Goal: Task Accomplishment & Management: Manage account settings

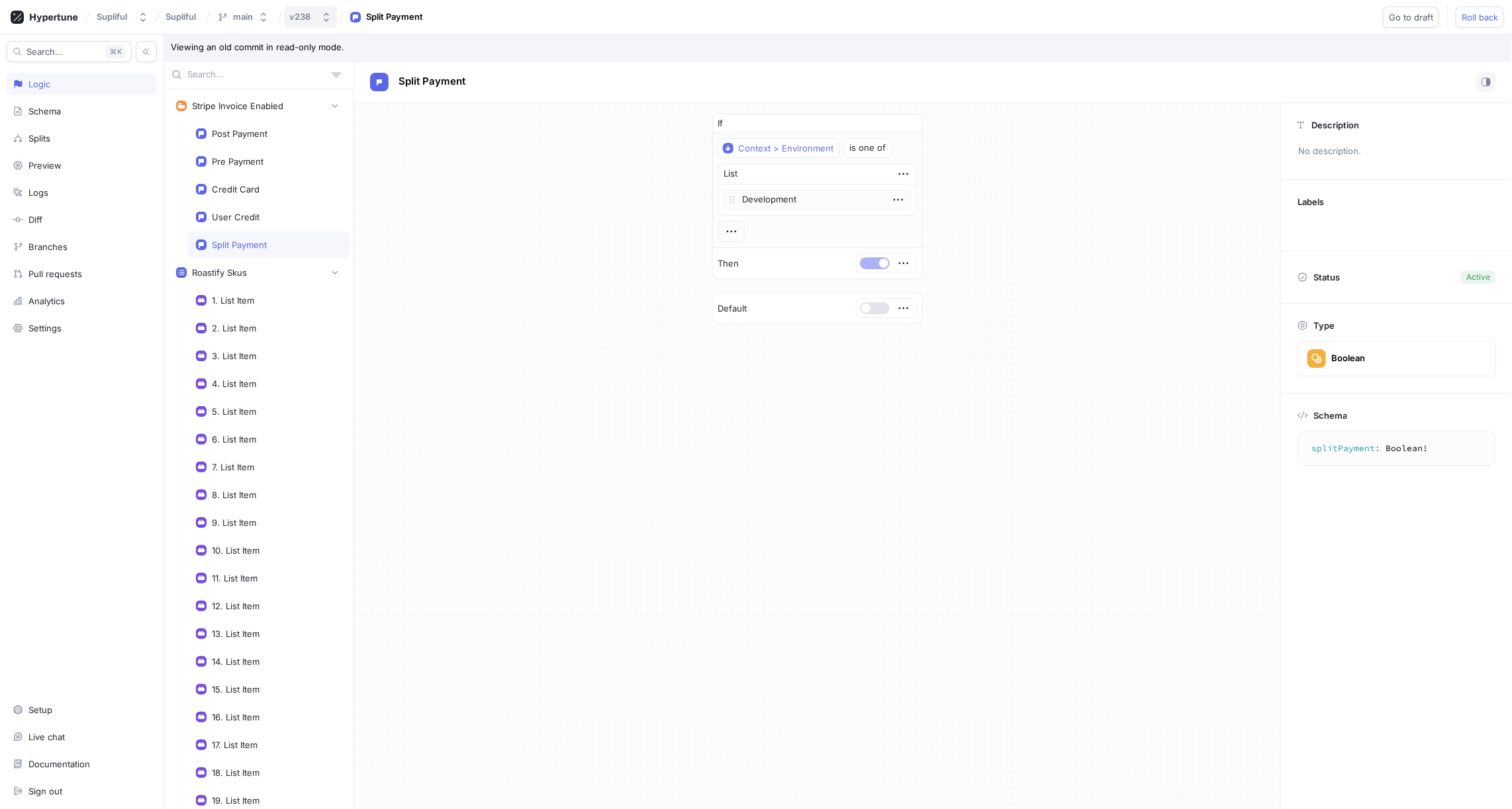
click at [314, 12] on div "v238" at bounding box center [302, 17] width 26 height 11
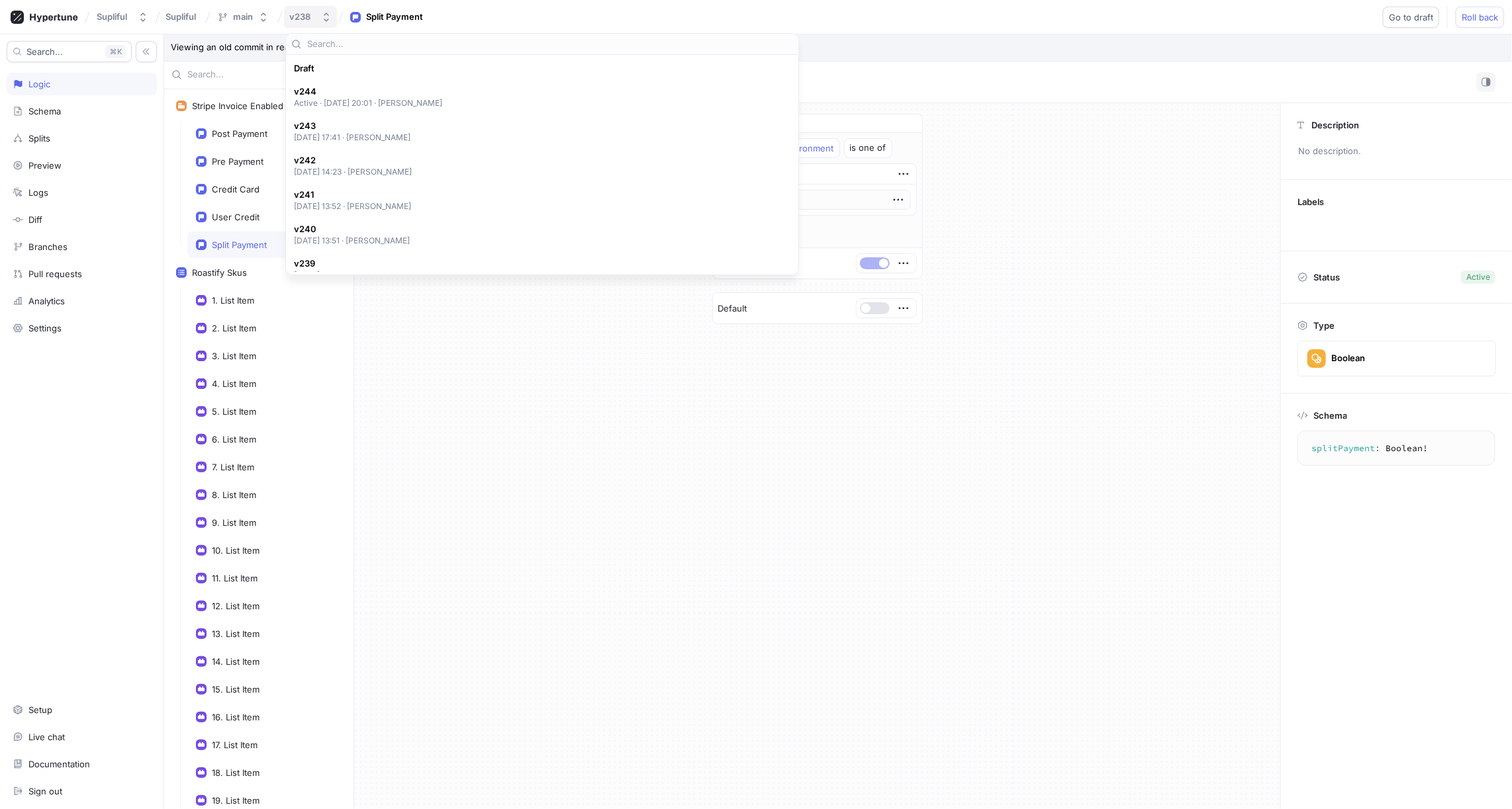
scroll to position [229, 0]
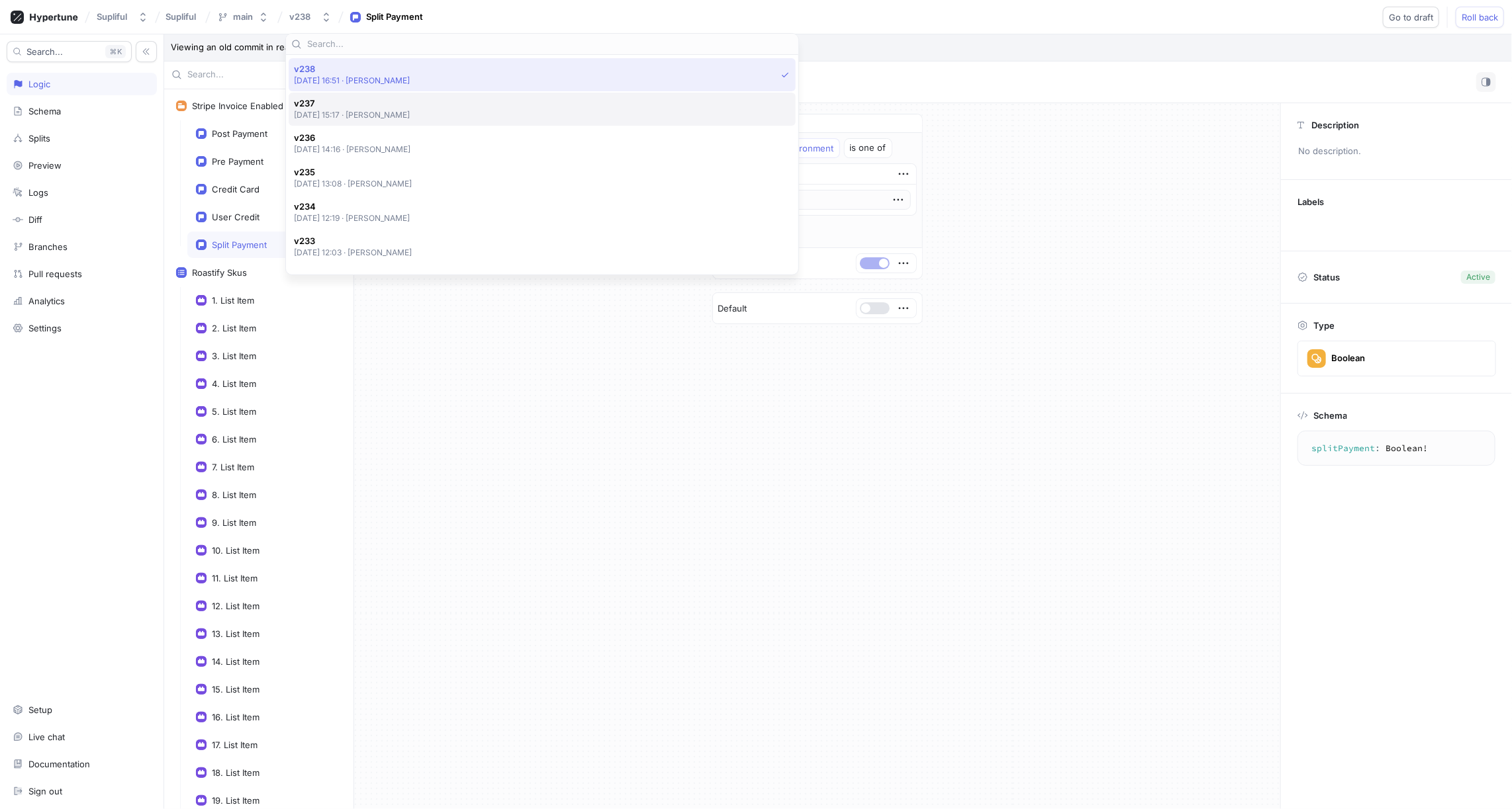
click at [382, 109] on p "[DATE] 15:17 ‧ [PERSON_NAME]" at bounding box center [352, 115] width 117 height 11
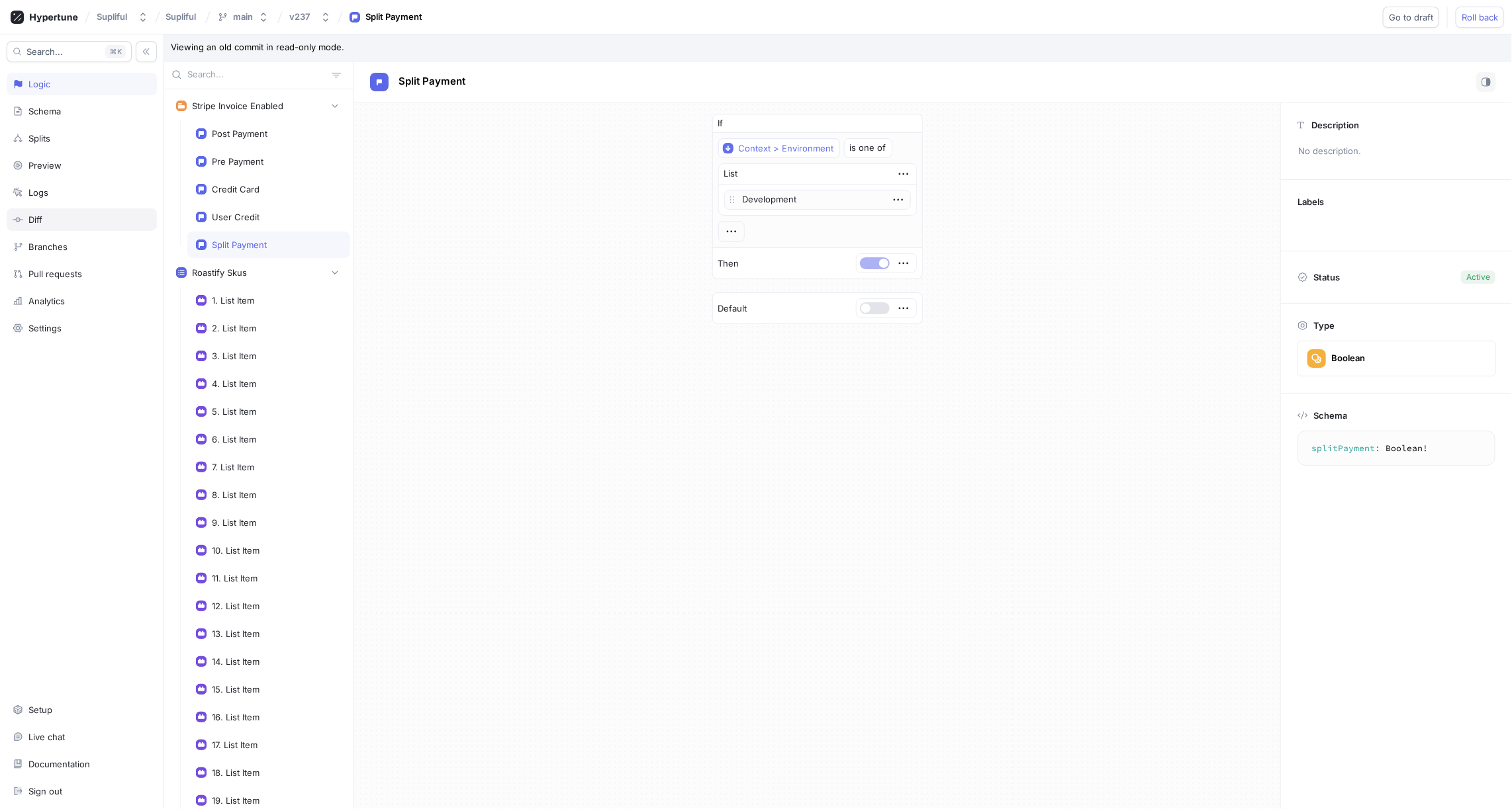
click at [66, 214] on div "Diff" at bounding box center [81, 219] width 138 height 11
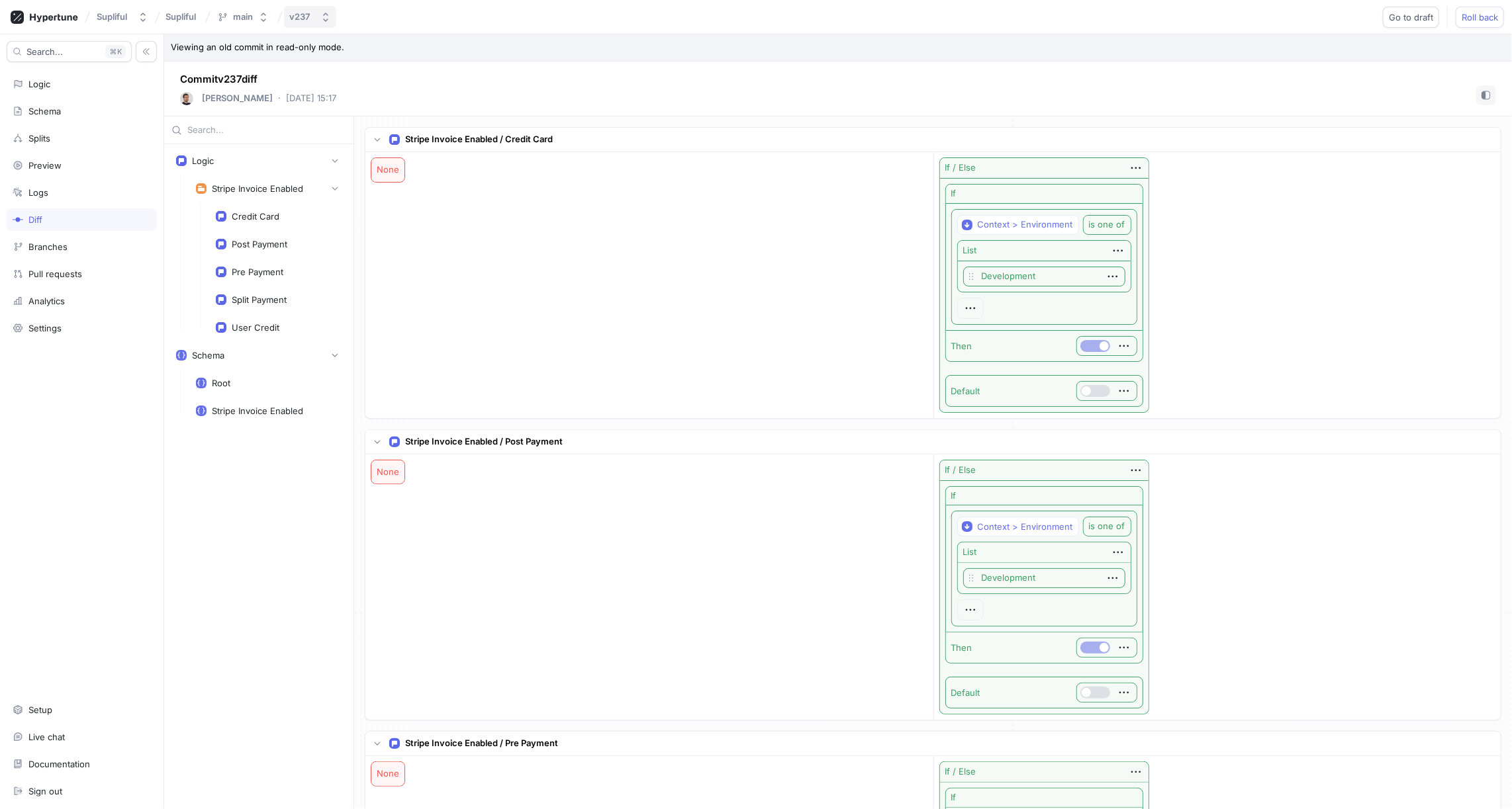
click at [296, 18] on div "v237" at bounding box center [300, 17] width 21 height 11
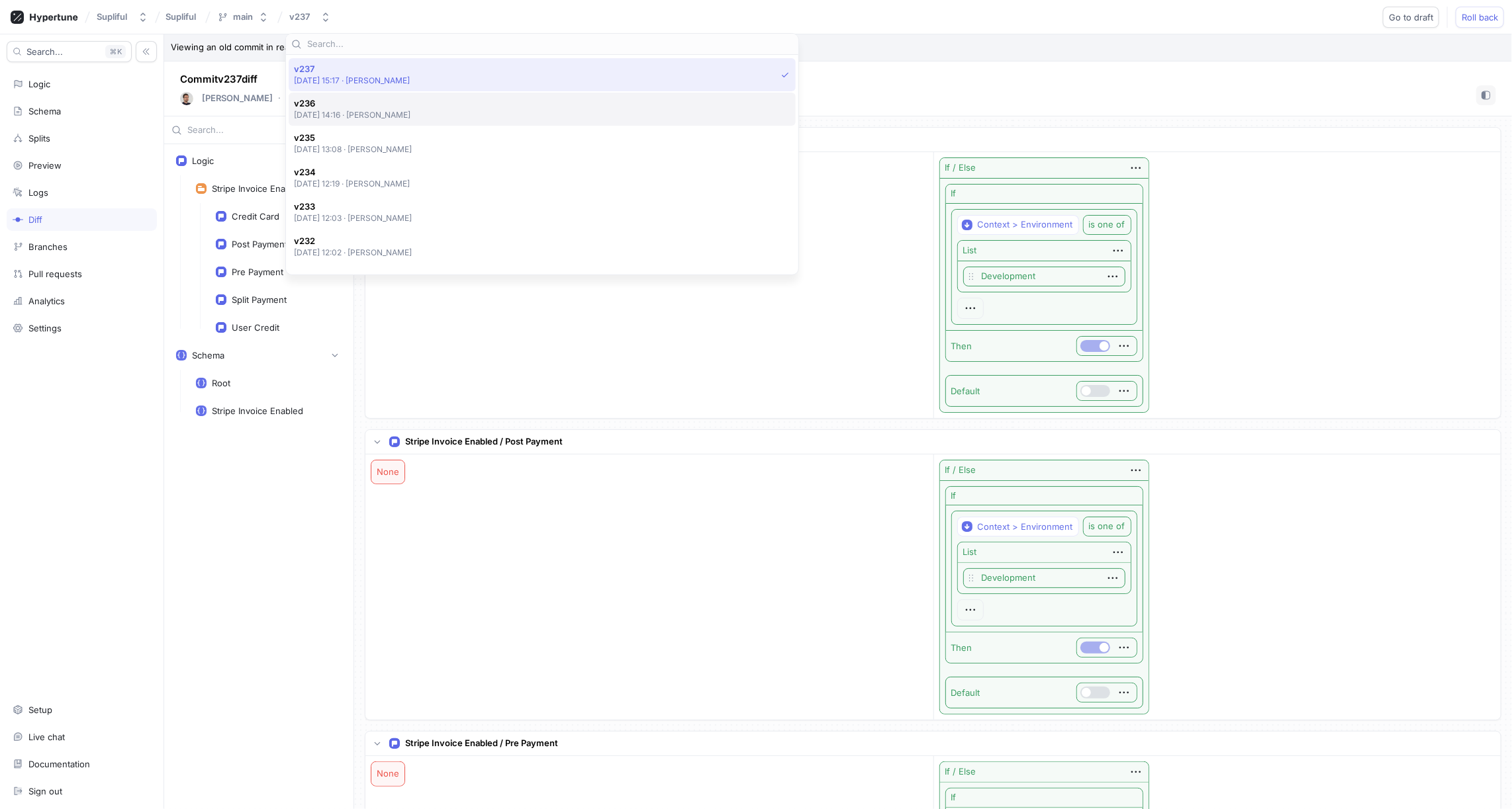
click at [375, 111] on p "[DATE] 14:16 ‧ [PERSON_NAME]" at bounding box center [352, 115] width 117 height 11
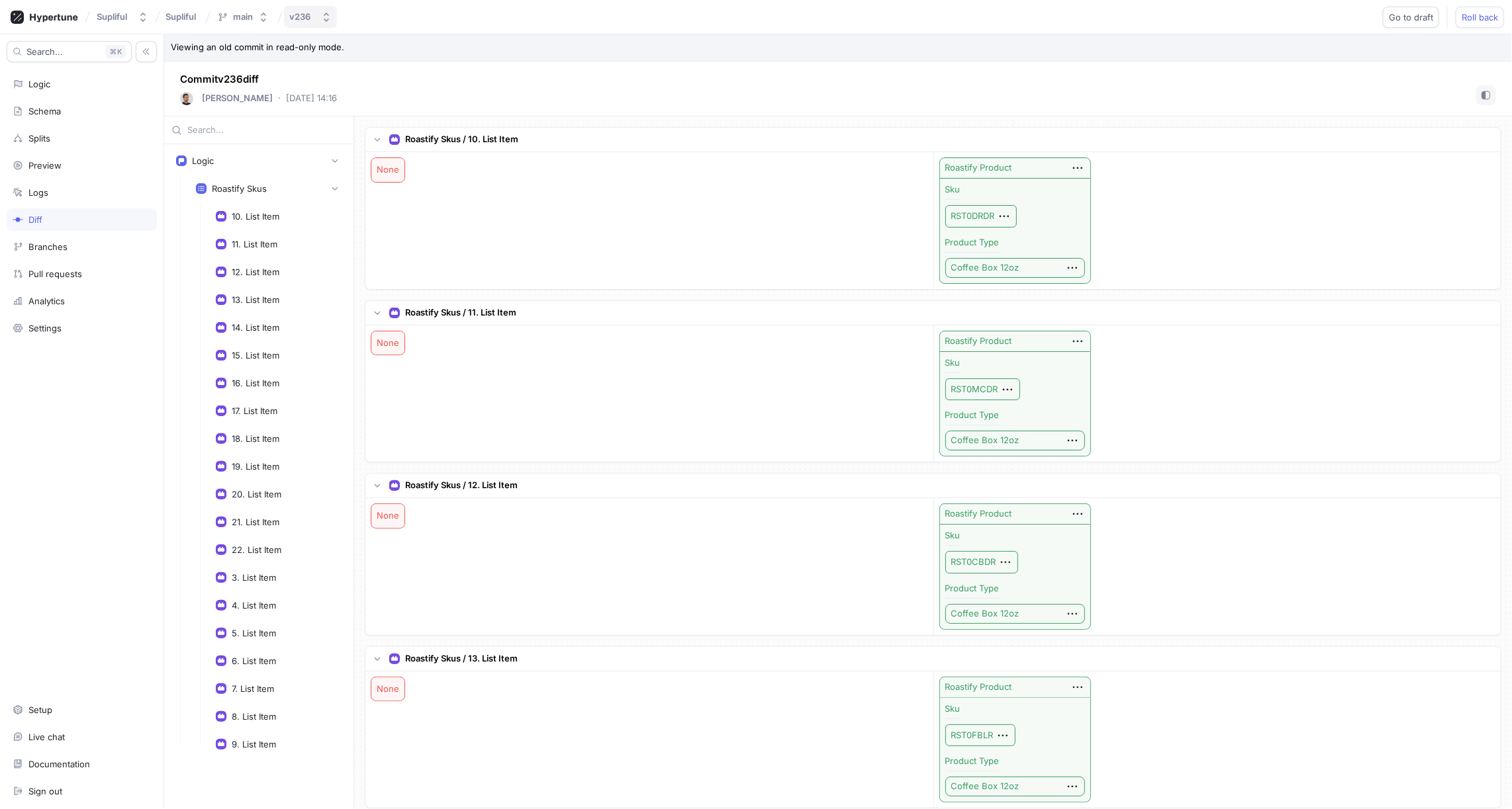
click at [313, 12] on div "v236" at bounding box center [302, 17] width 26 height 11
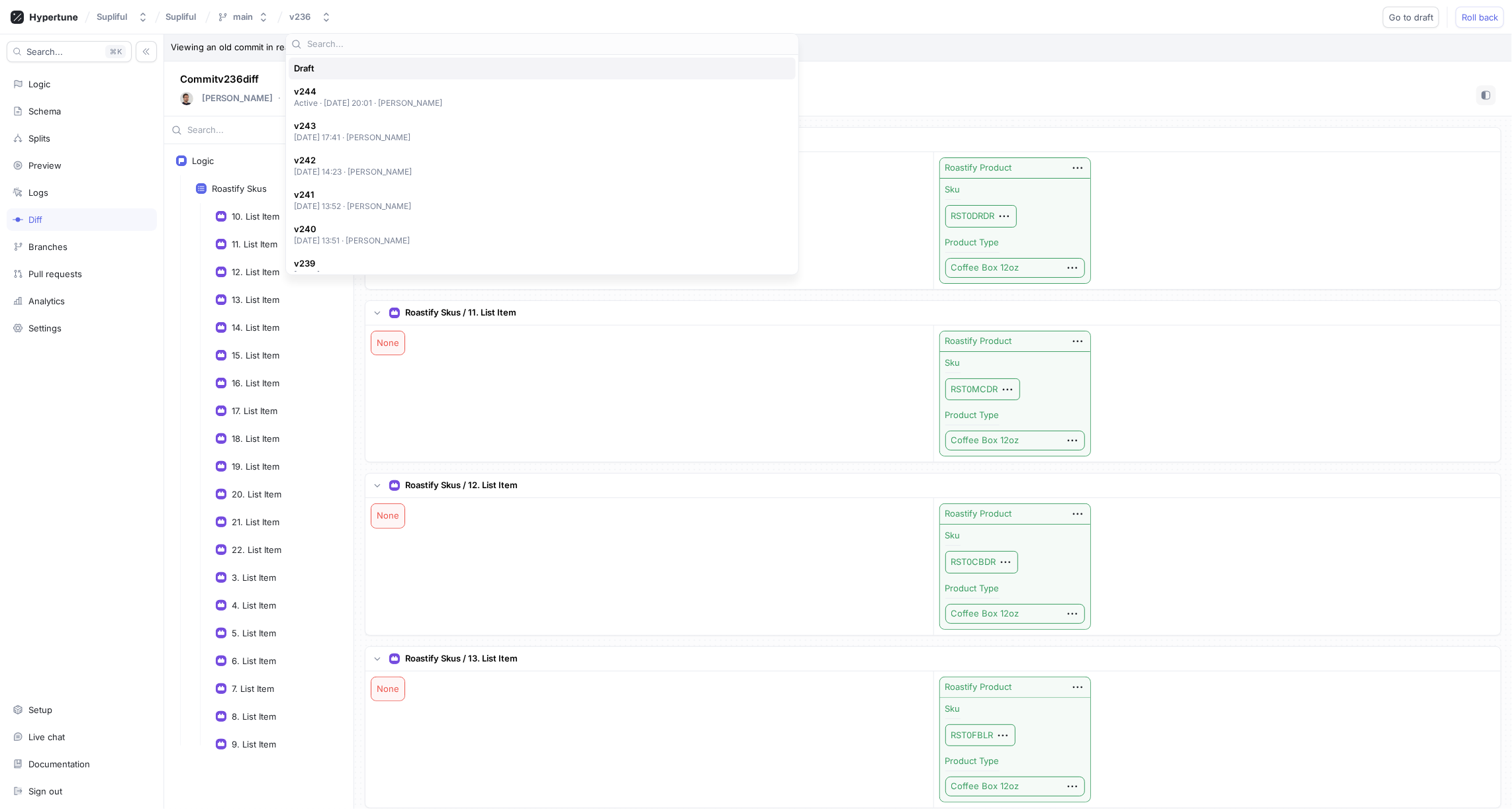
click at [334, 71] on div "Draft" at bounding box center [539, 69] width 490 height 11
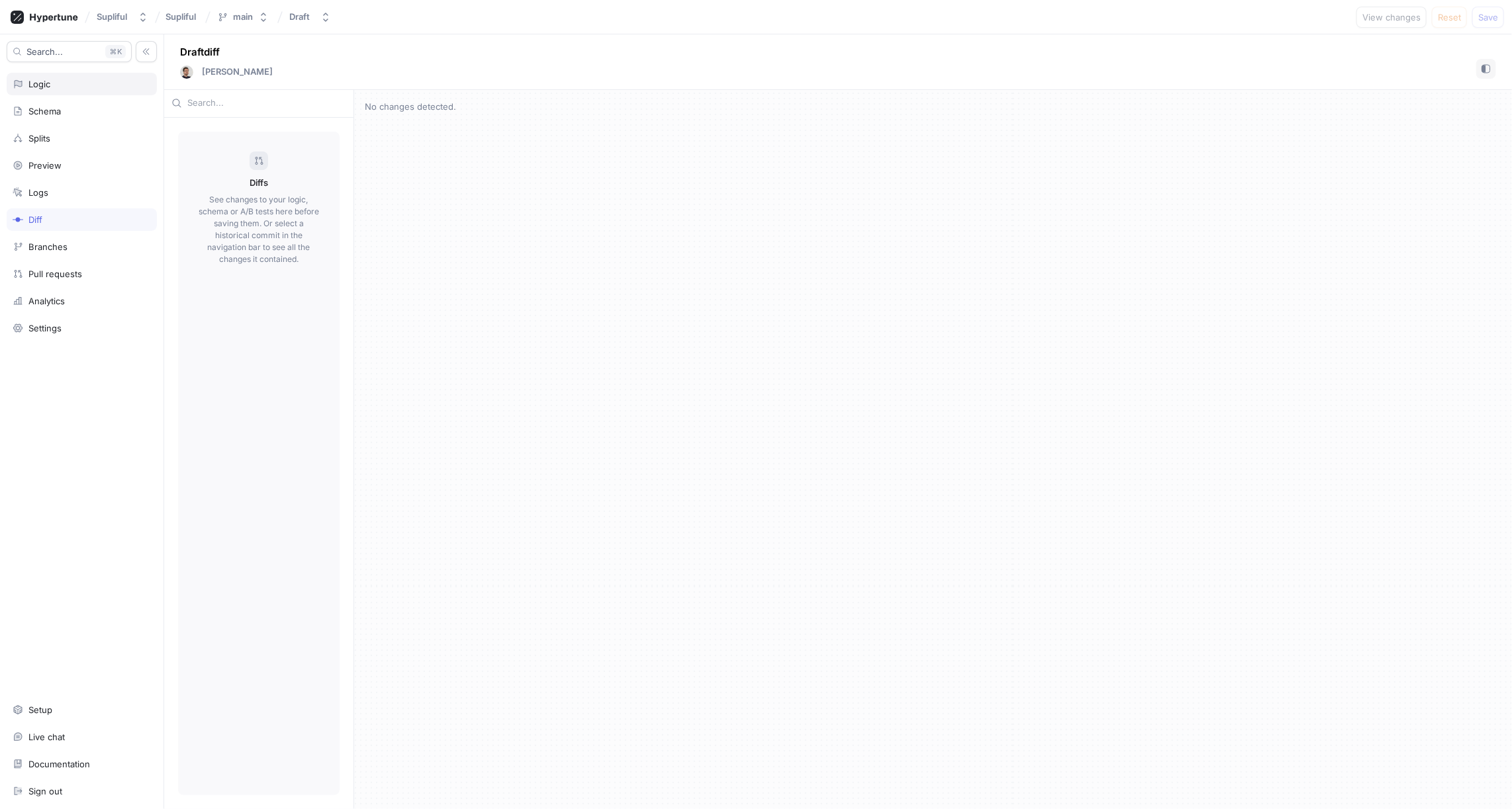
click at [59, 86] on div "Logic" at bounding box center [81, 84] width 138 height 11
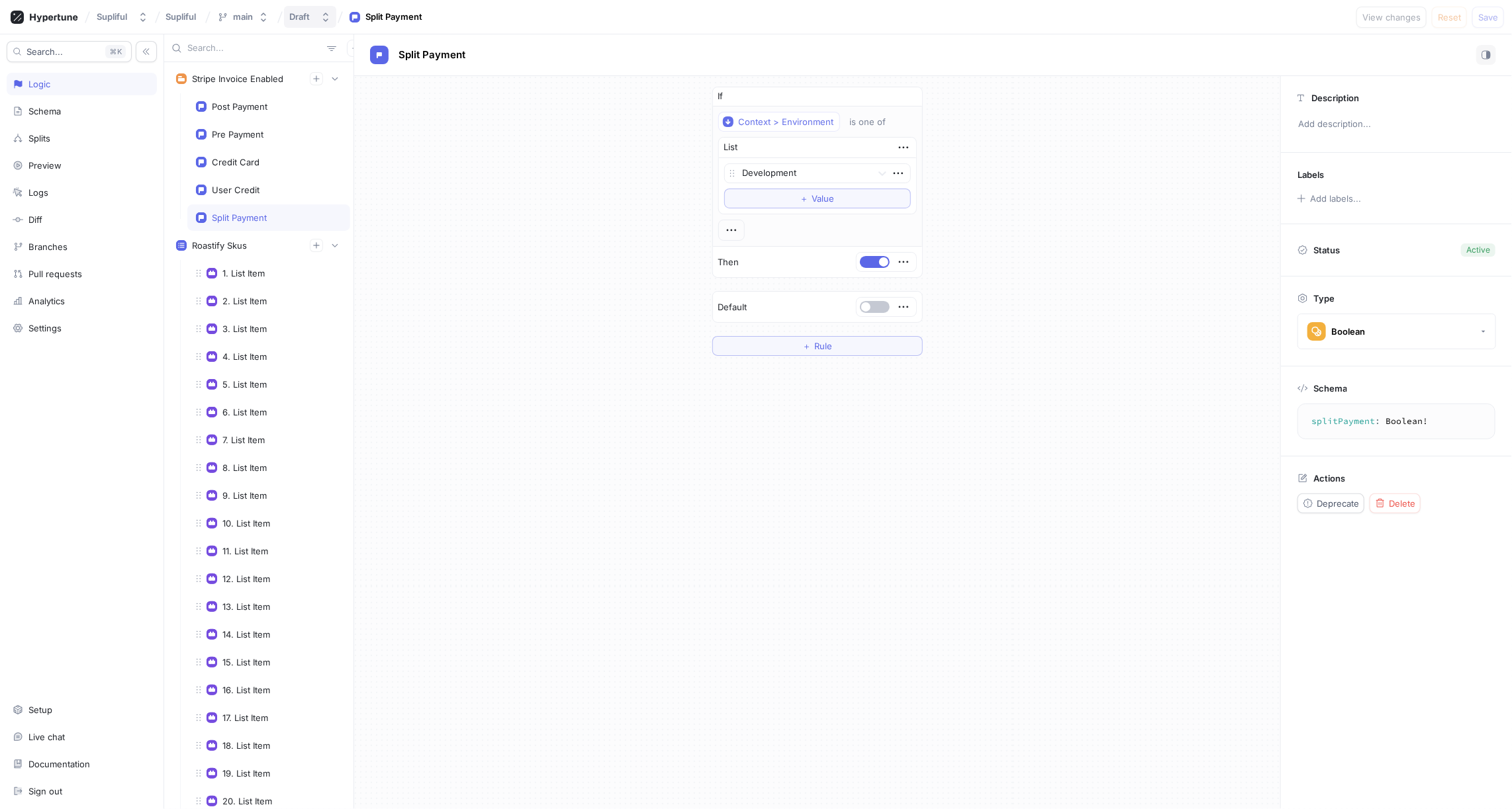
click at [318, 23] on button "Draft" at bounding box center [310, 16] width 52 height 22
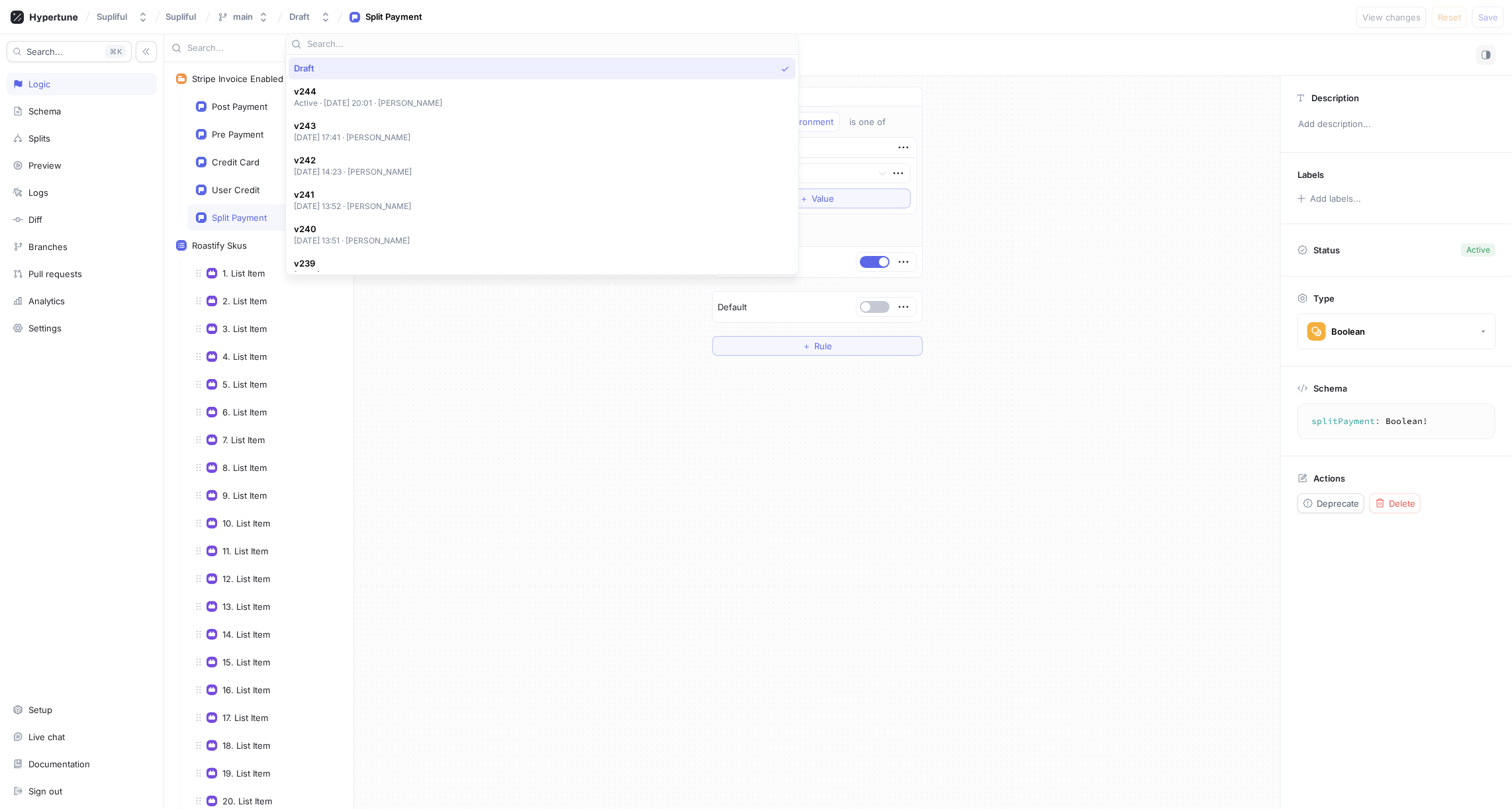
click at [454, 351] on div "If Context > Environment is one of List Development To pick up a draggable item…" at bounding box center [817, 222] width 926 height 290
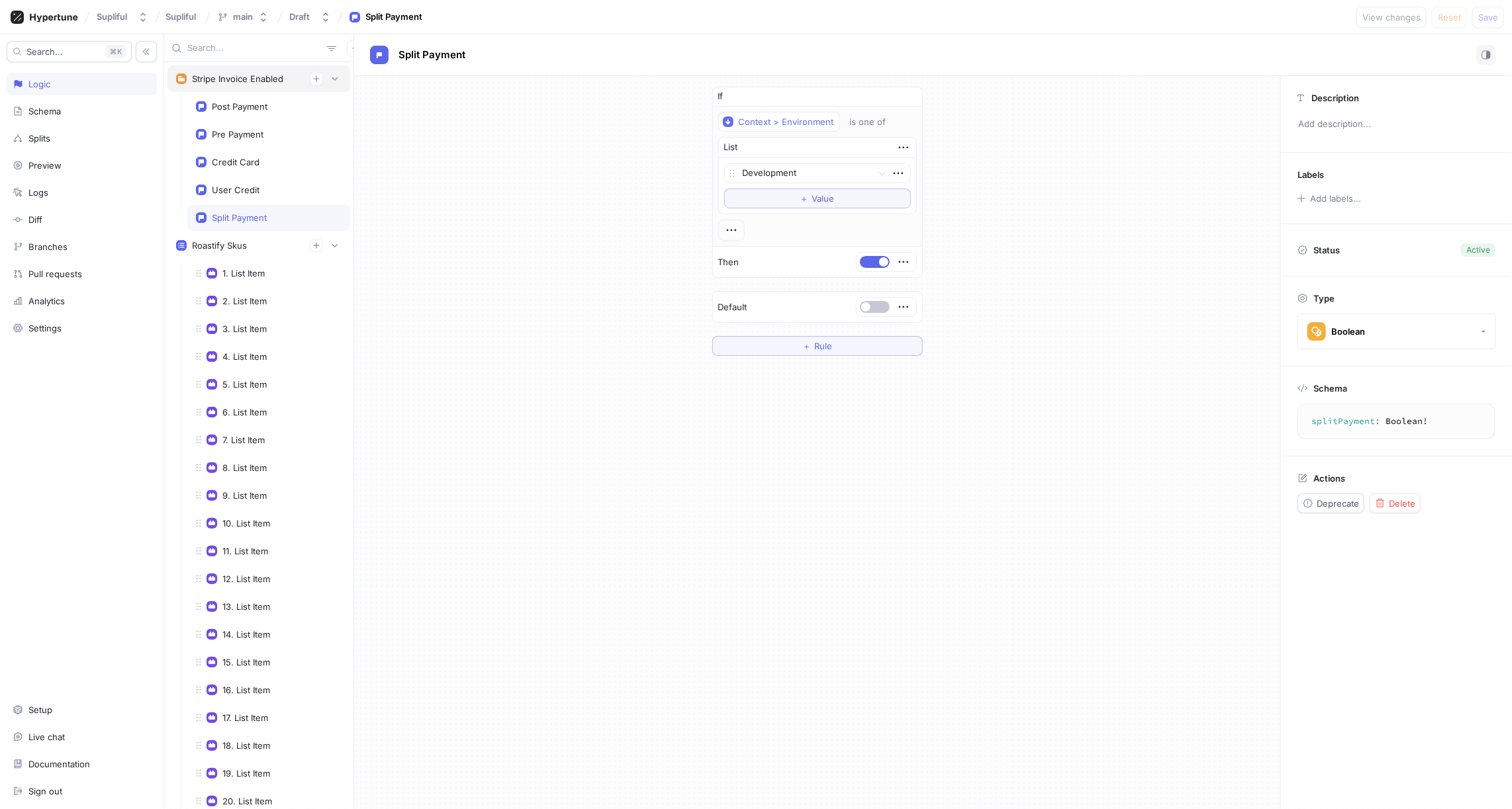
click at [256, 82] on div "Stripe Invoice Enabled" at bounding box center [237, 79] width 91 height 11
type textarea "stripeInvoiceEnabled: StripeInvoiceEnabled!"
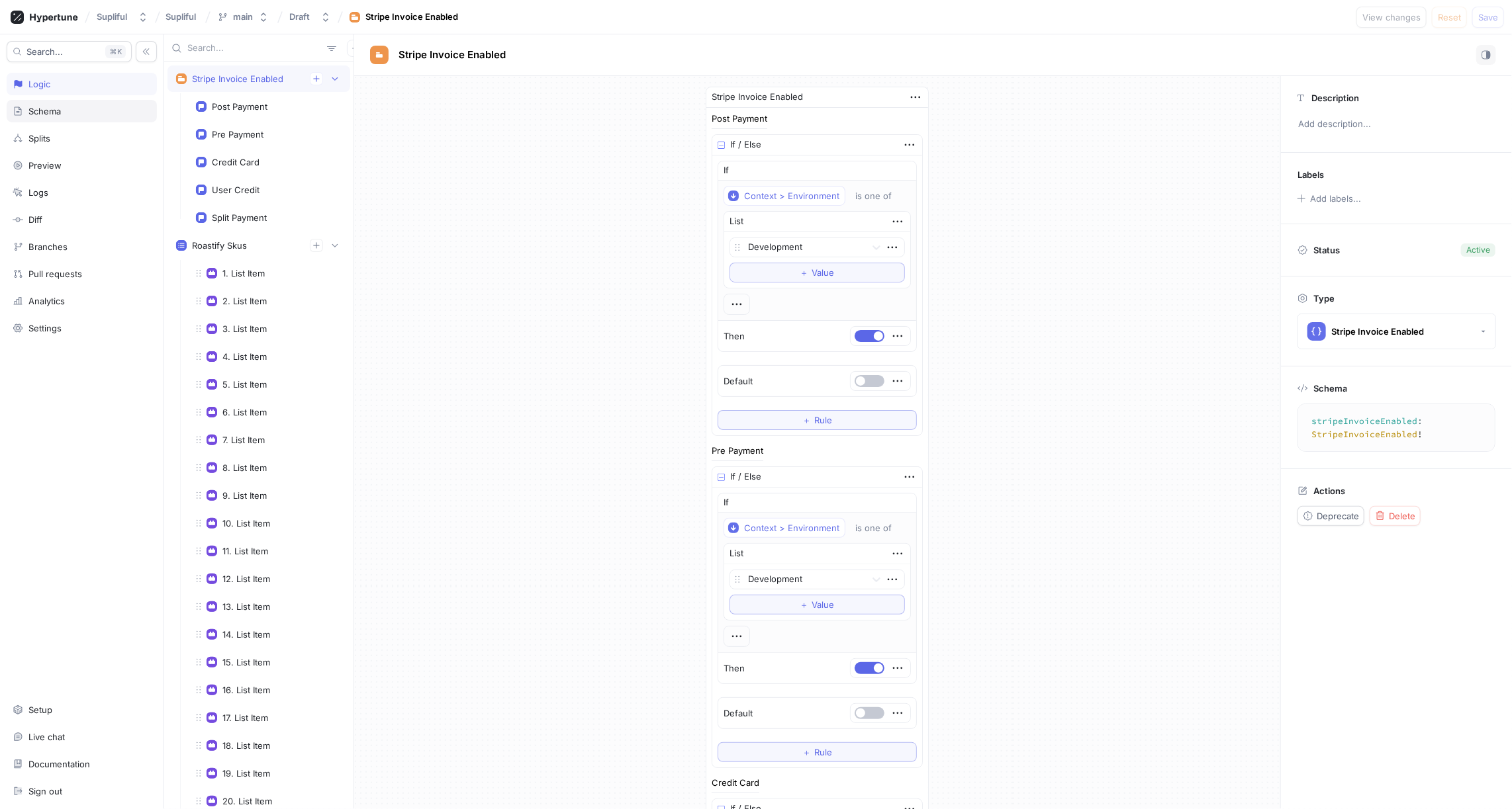
click at [61, 112] on div "Schema" at bounding box center [45, 111] width 33 height 11
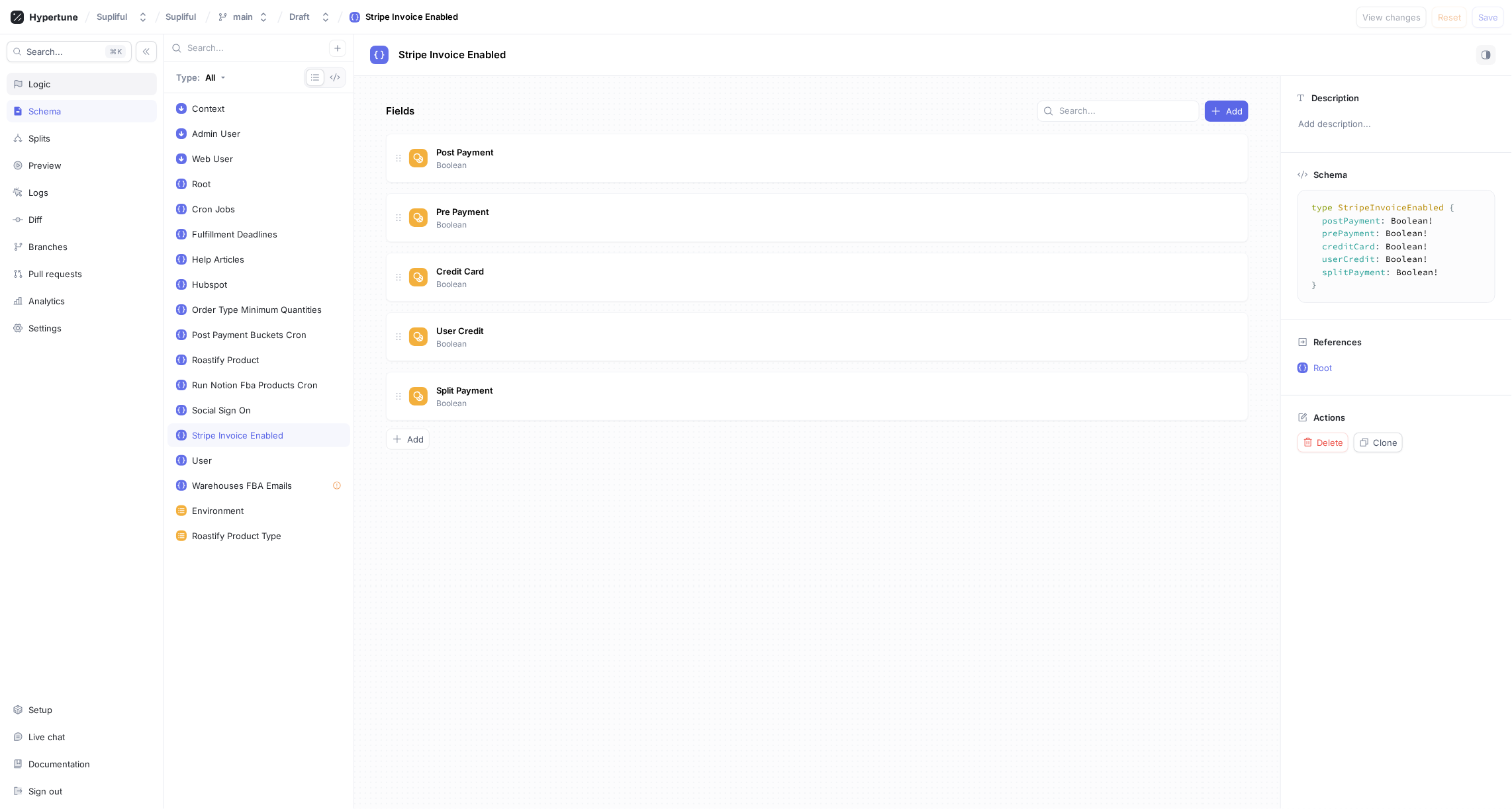
click at [47, 81] on div "Logic" at bounding box center [39, 84] width 22 height 11
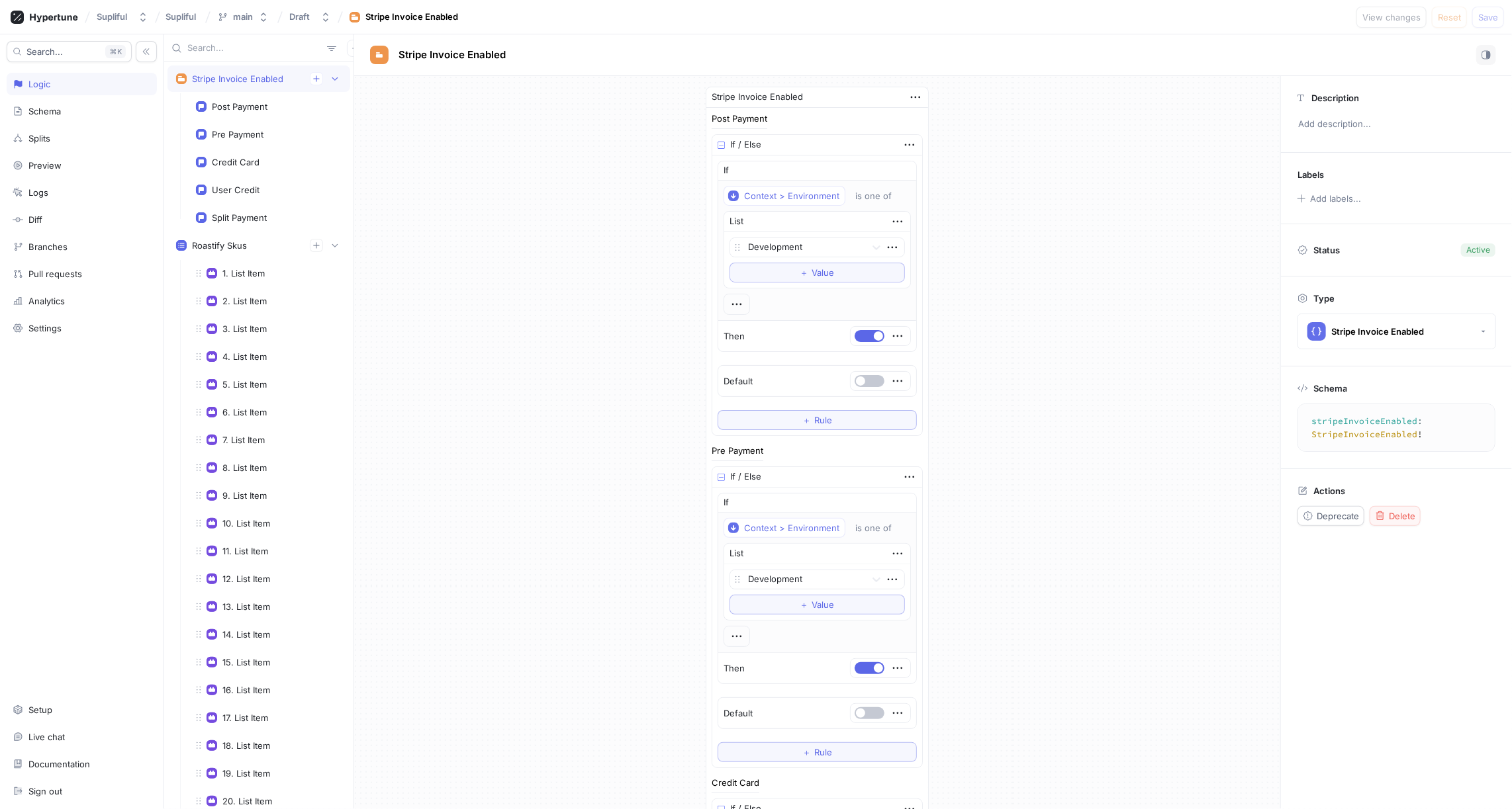
click at [1398, 512] on span "Delete" at bounding box center [1402, 516] width 26 height 8
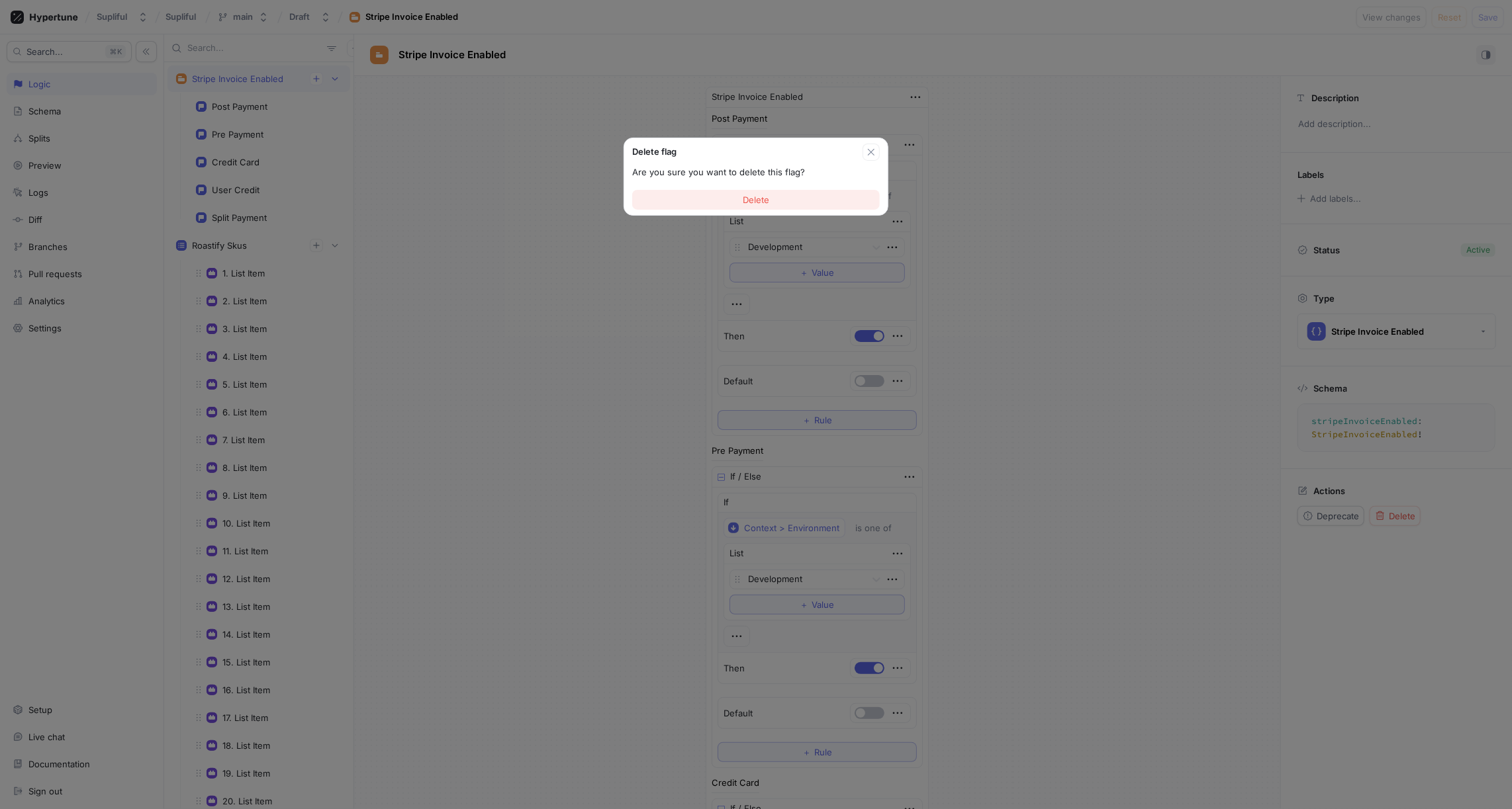
click at [778, 197] on button "Delete" at bounding box center [756, 200] width 248 height 20
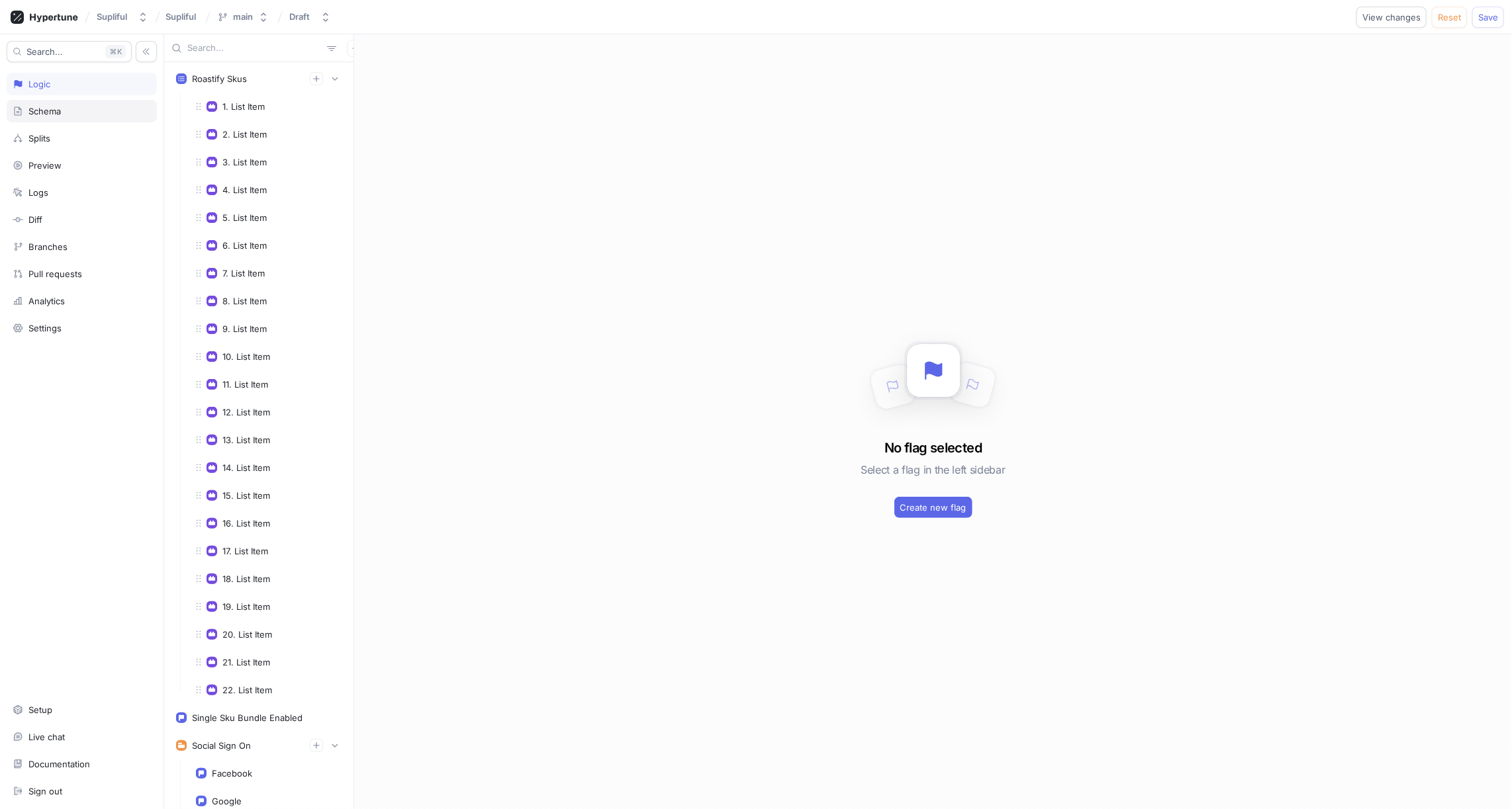
click at [50, 116] on div "Schema" at bounding box center [81, 111] width 150 height 23
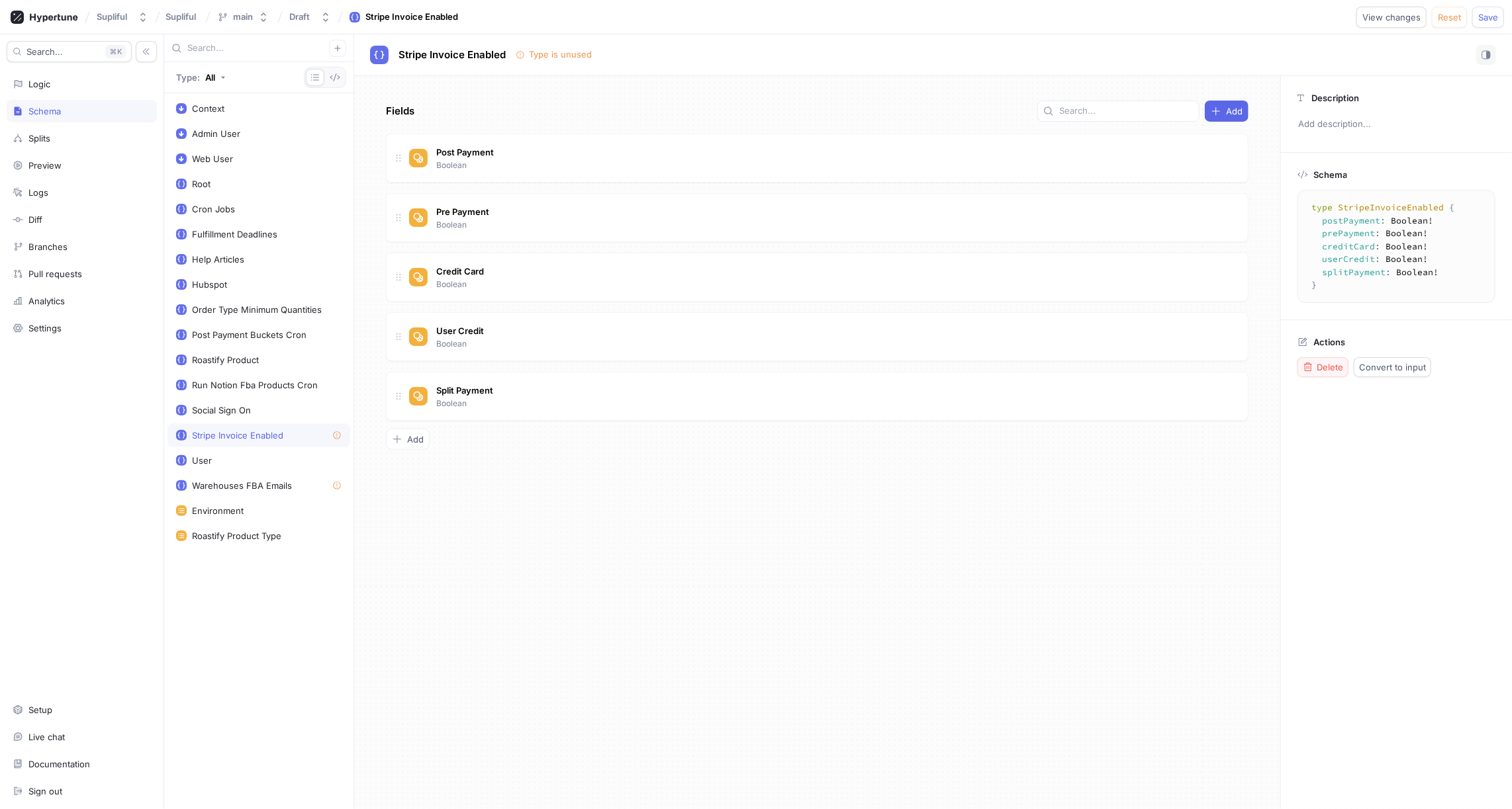
click at [1327, 366] on span "Delete" at bounding box center [1330, 367] width 26 height 8
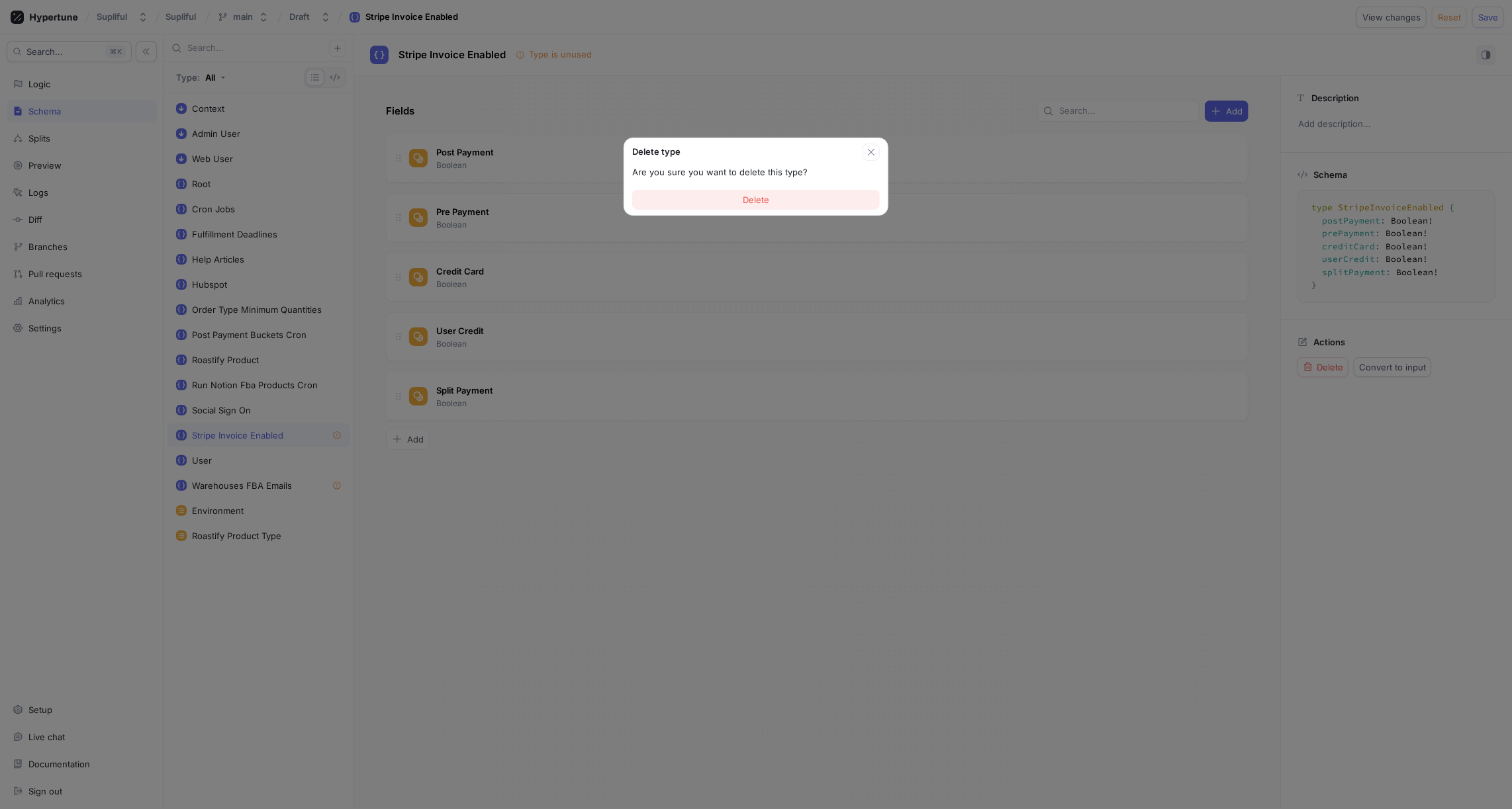
click at [789, 205] on button "Delete" at bounding box center [756, 200] width 248 height 20
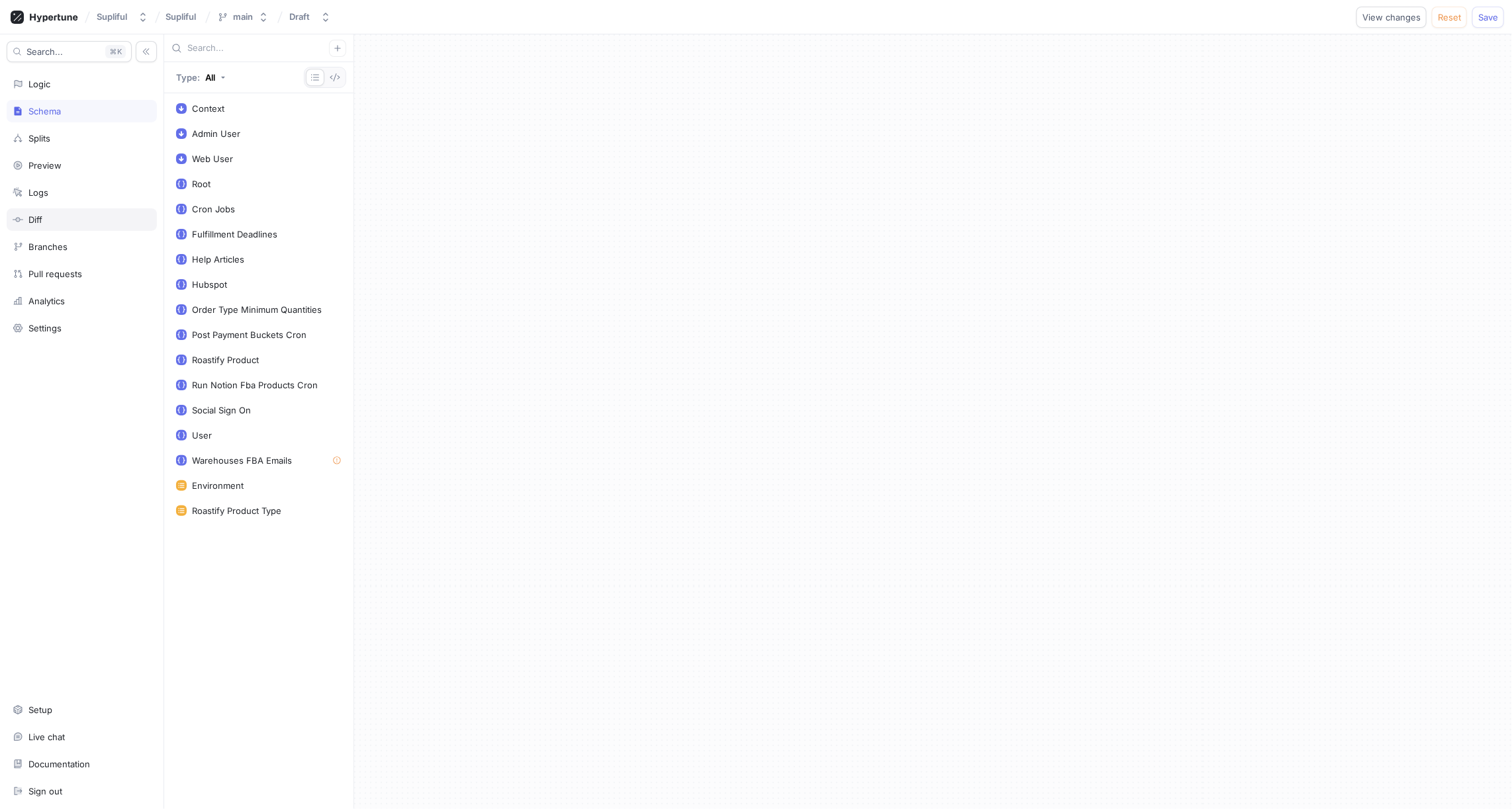
click at [62, 219] on div "Diff" at bounding box center [81, 219] width 138 height 11
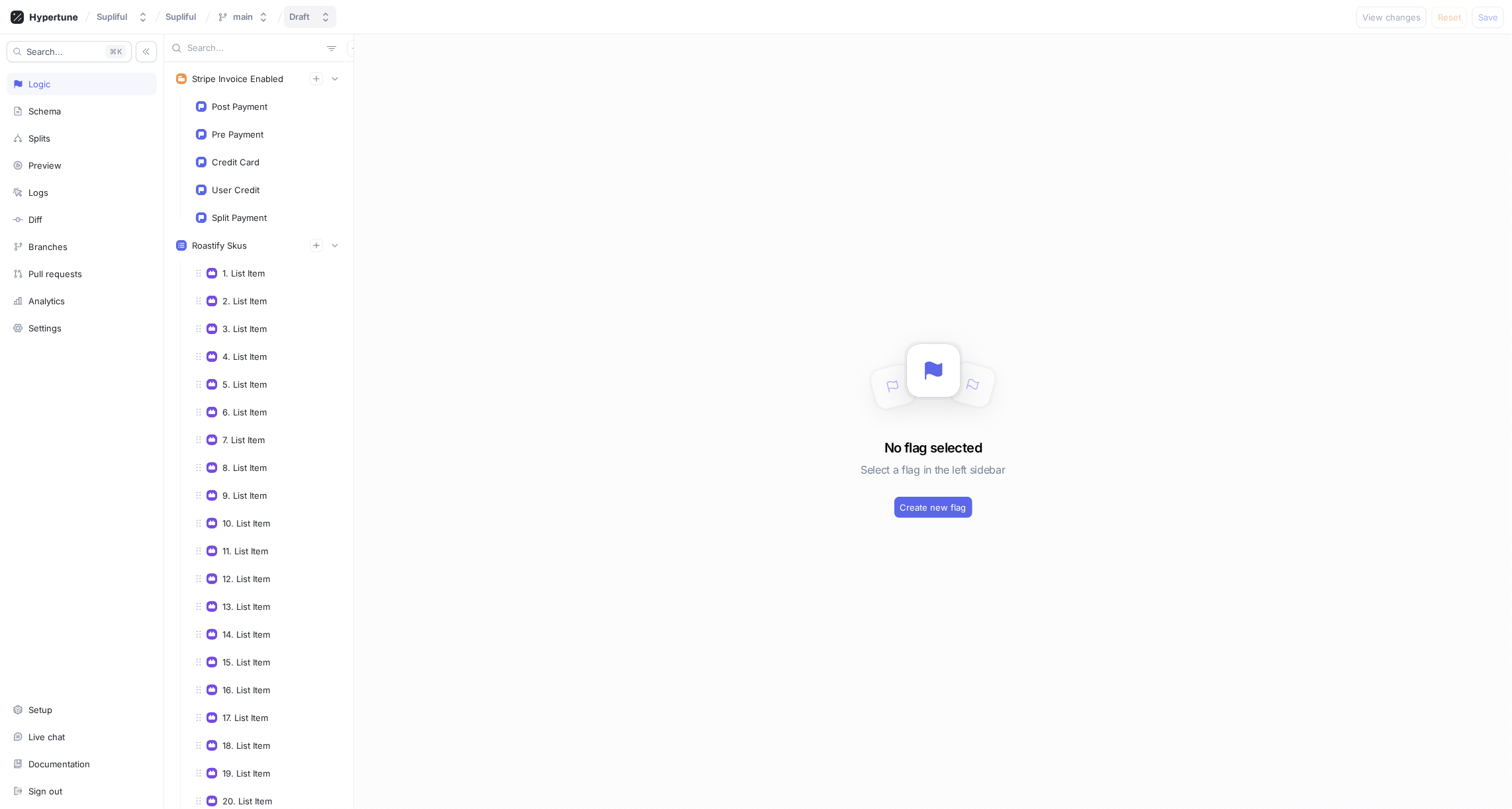
click at [321, 17] on button "Draft" at bounding box center [310, 16] width 52 height 22
click at [411, 196] on p "[DATE] 15:17 ‧ [PERSON_NAME]" at bounding box center [352, 202] width 117 height 11
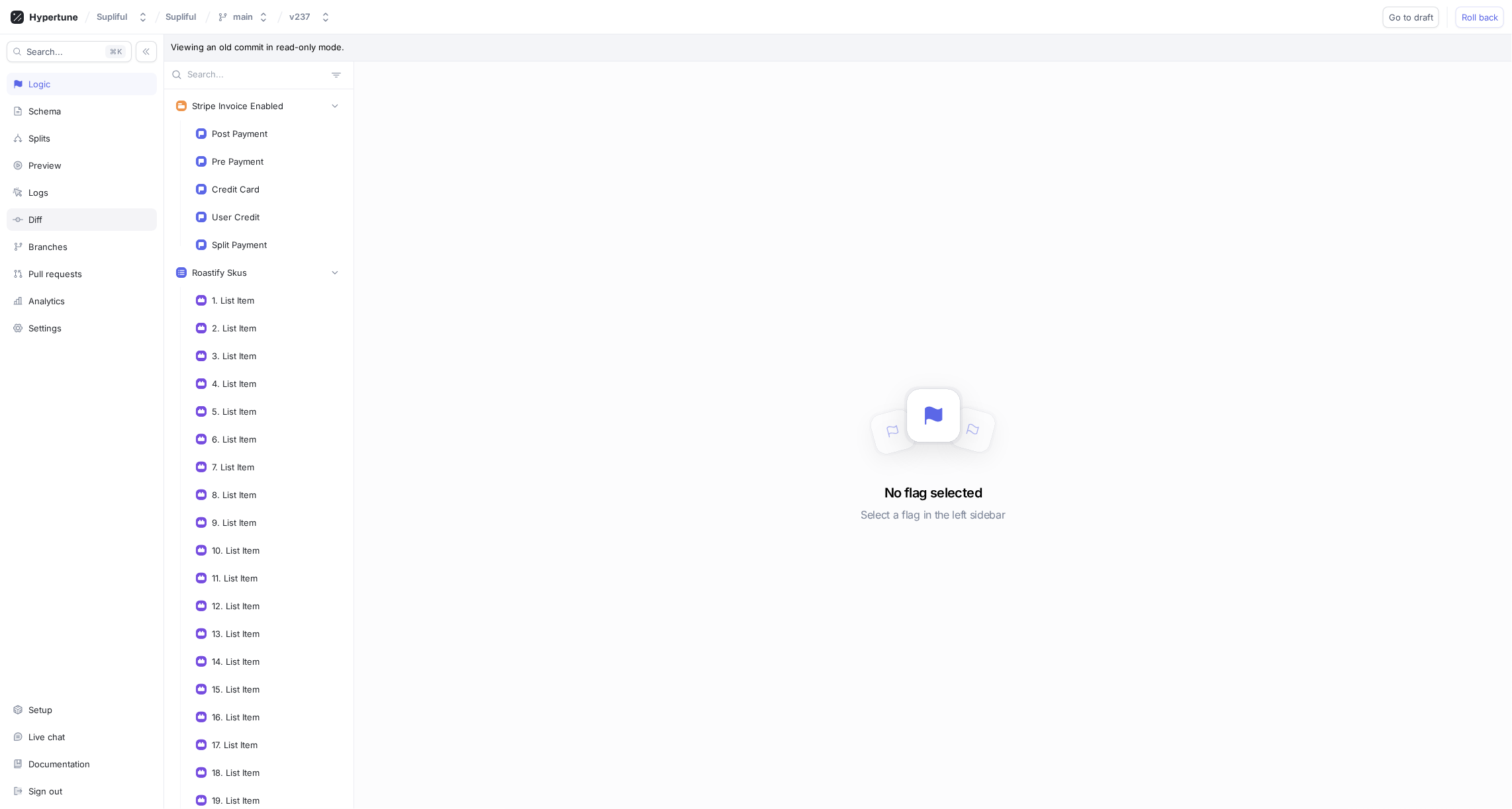
click at [42, 214] on div "Diff" at bounding box center [81, 219] width 138 height 11
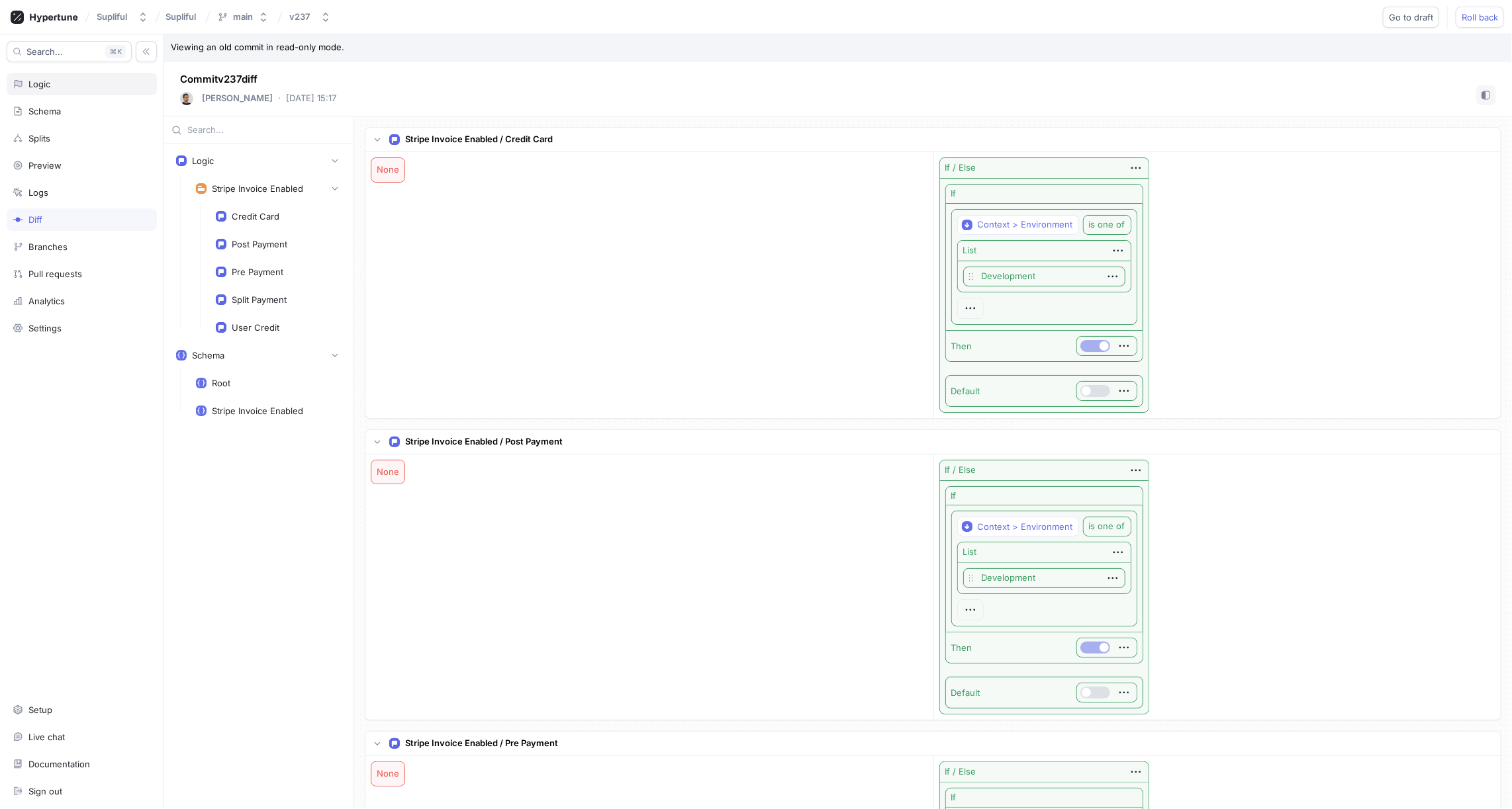
click at [45, 85] on div "Logic" at bounding box center [39, 84] width 22 height 11
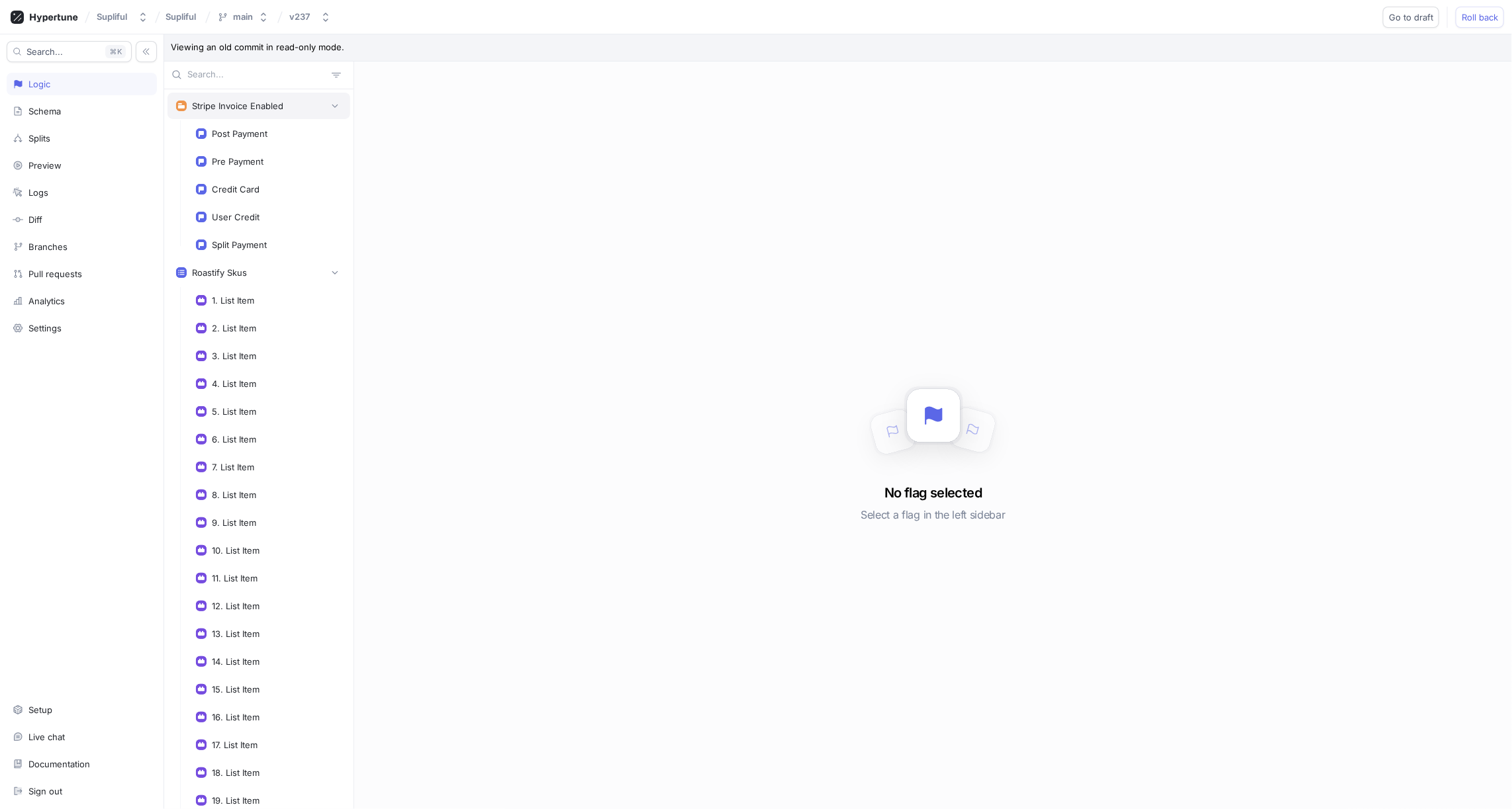
click at [271, 107] on div "Stripe Invoice Enabled" at bounding box center [237, 105] width 91 height 11
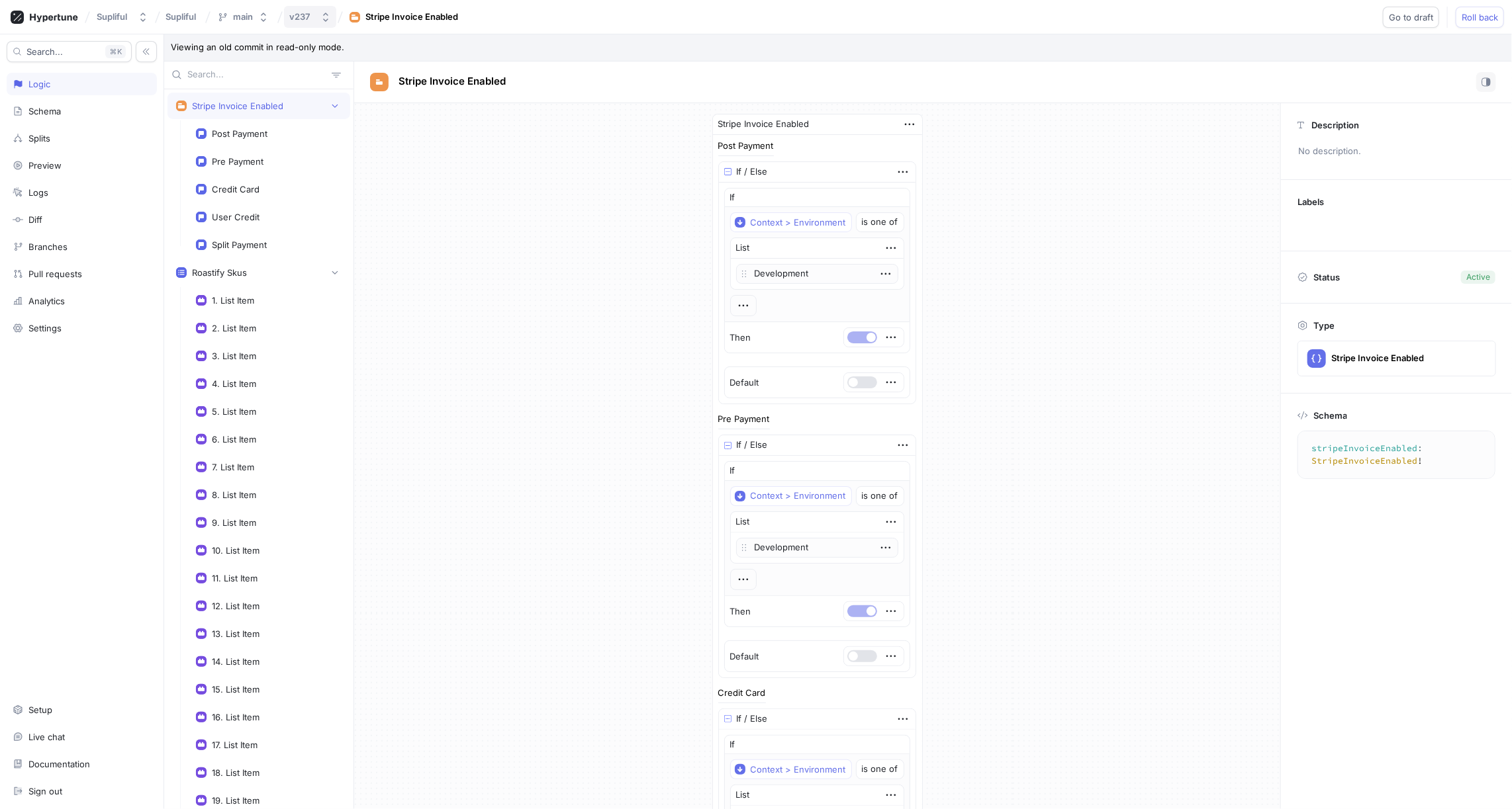
click at [317, 18] on button "v237" at bounding box center [310, 16] width 52 height 22
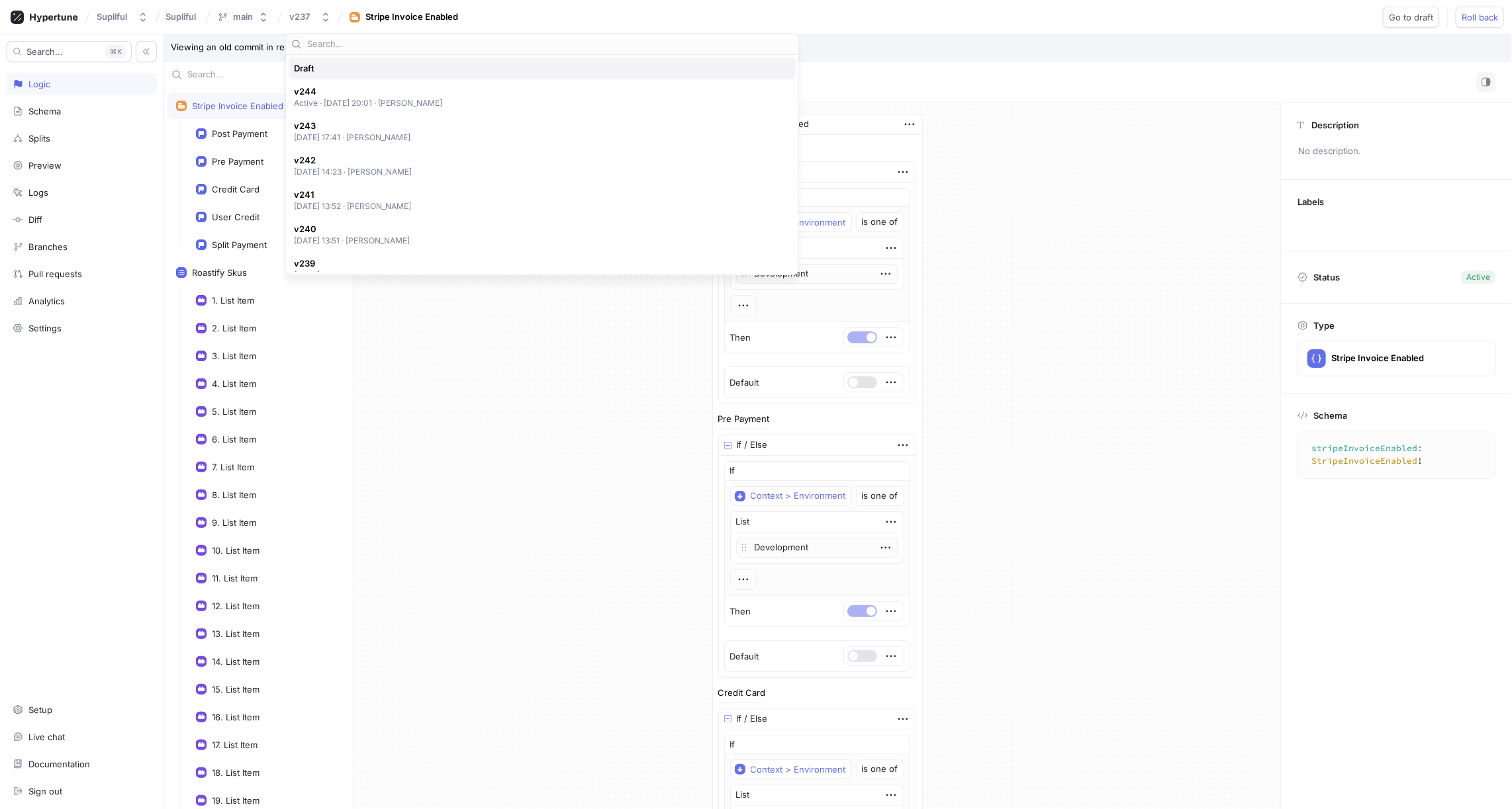
click at [321, 66] on div "Draft" at bounding box center [539, 69] width 490 height 11
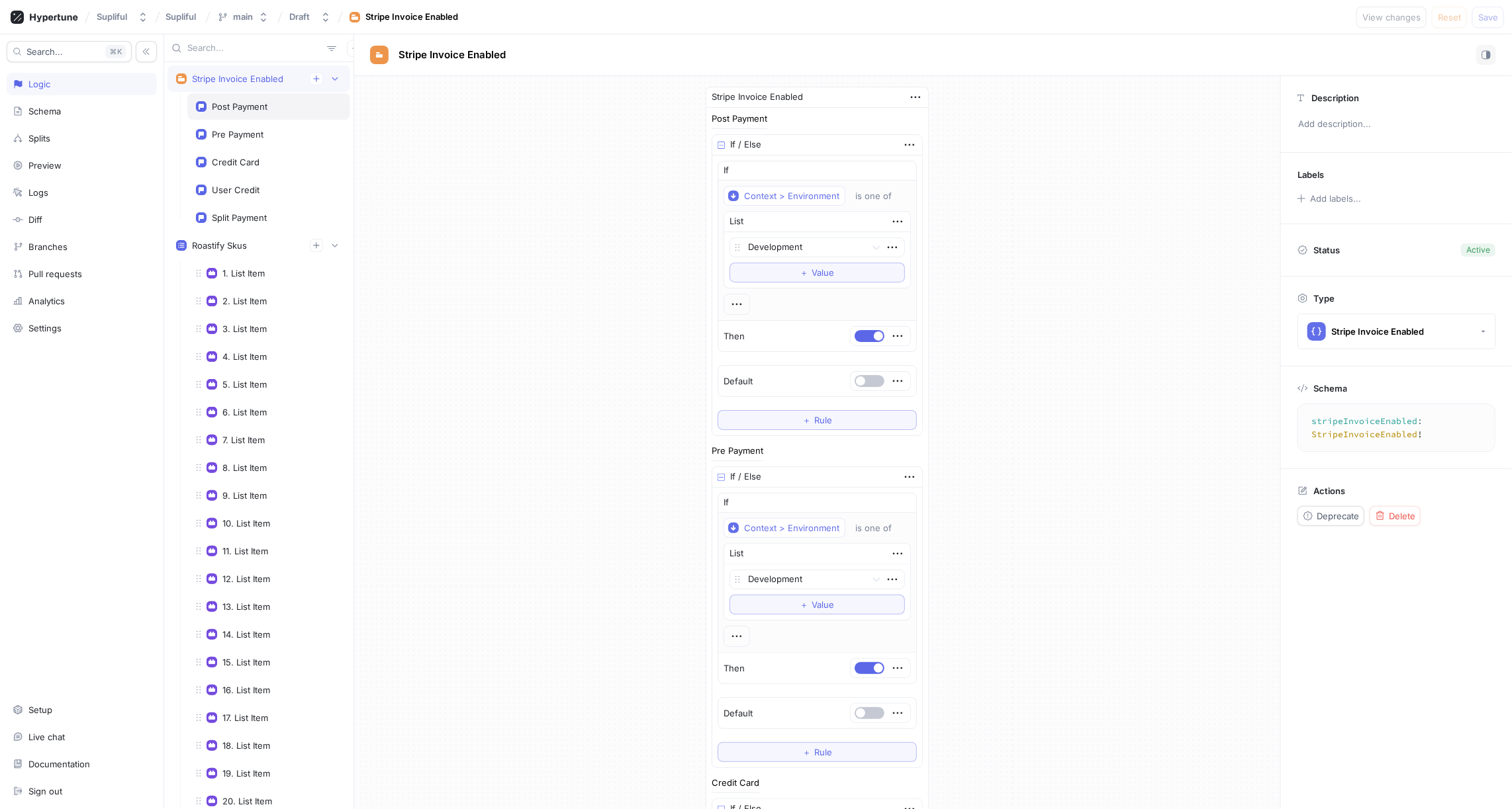
click at [254, 107] on div "Post Payment" at bounding box center [239, 106] width 56 height 11
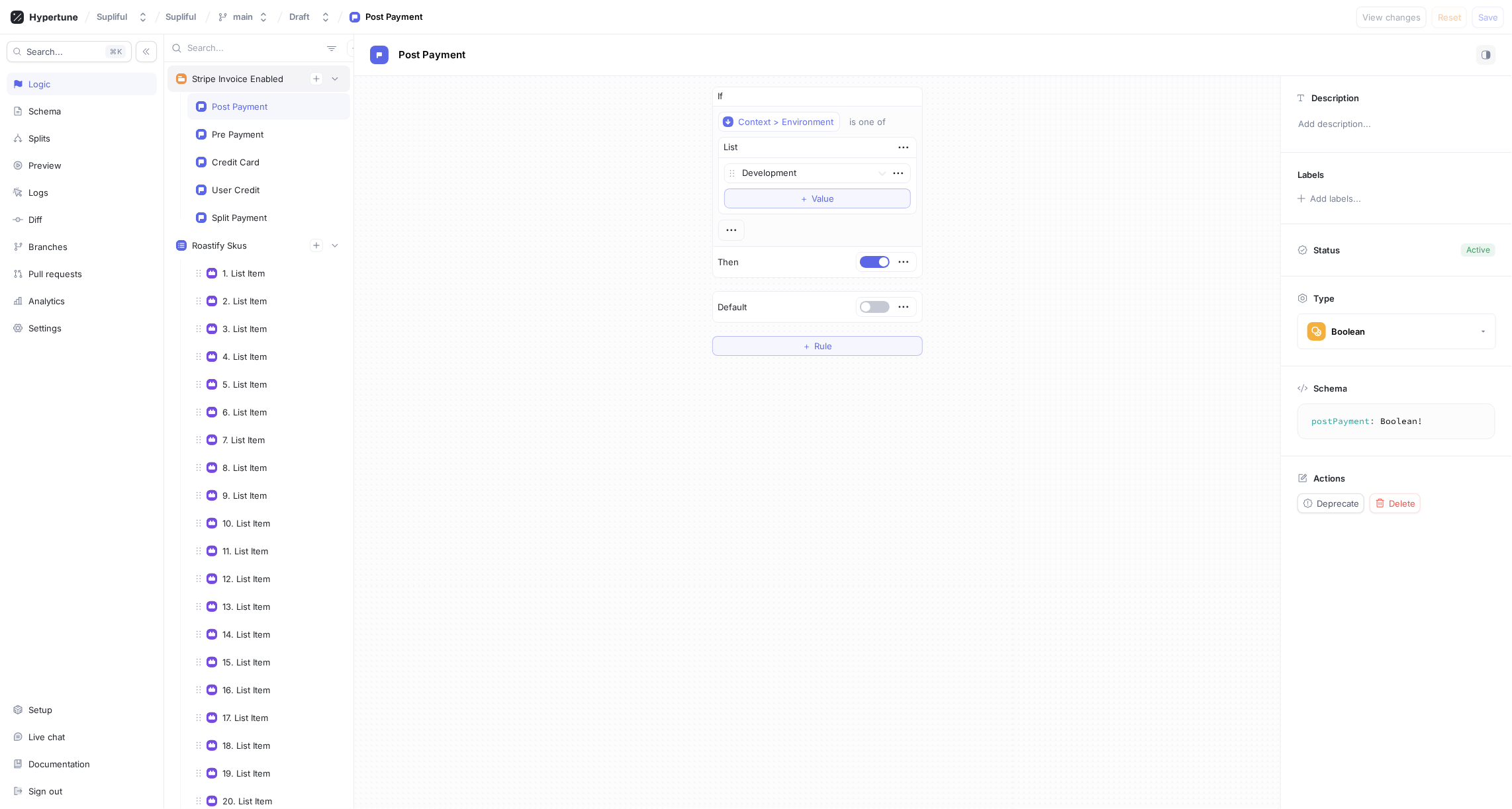
click at [239, 76] on div "Stripe Invoice Enabled" at bounding box center [237, 79] width 91 height 11
type textarea "stripeInvoiceEnabled: StripeInvoiceEnabled!"
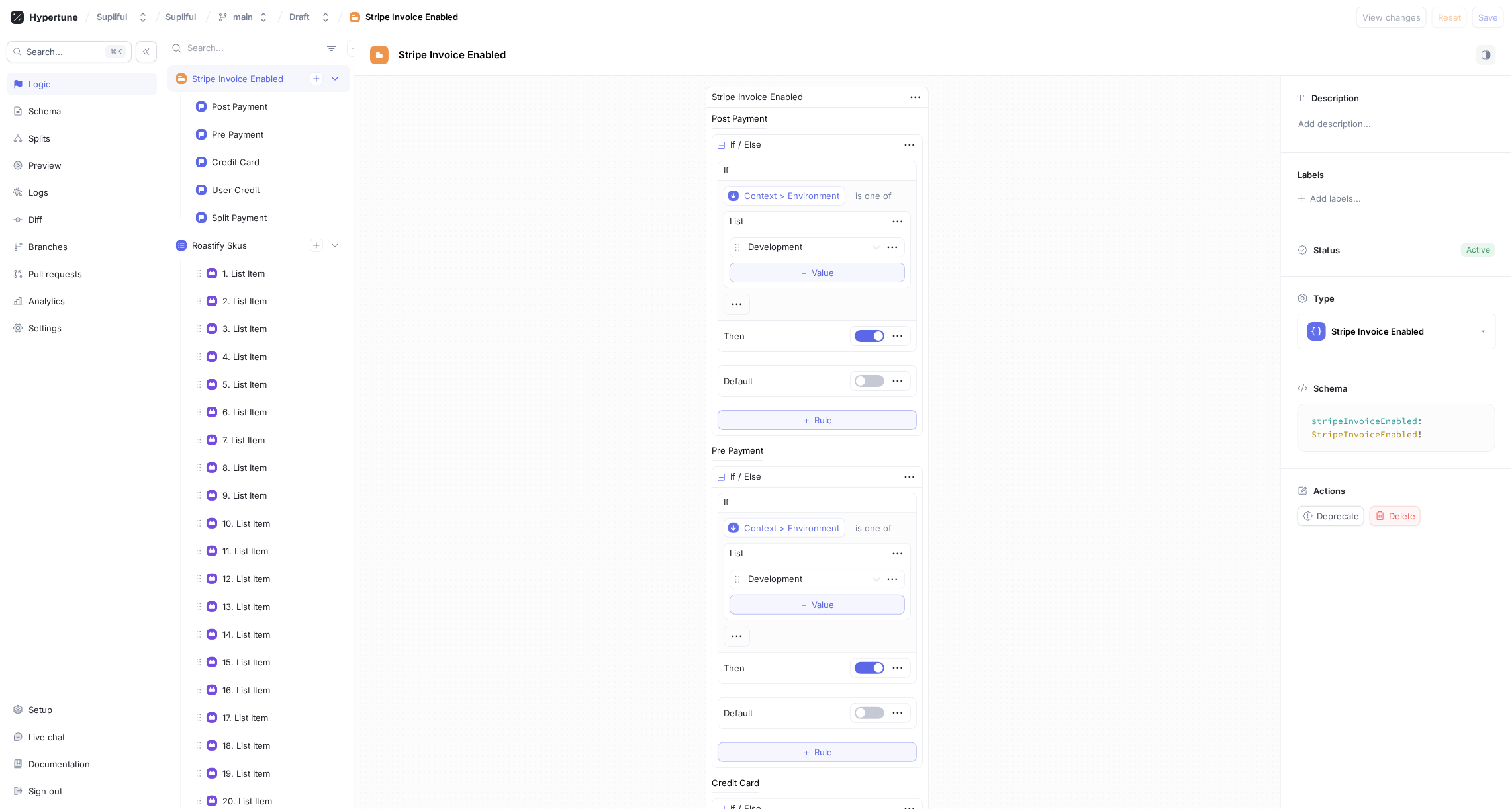
click at [1405, 512] on span "Delete" at bounding box center [1402, 516] width 26 height 8
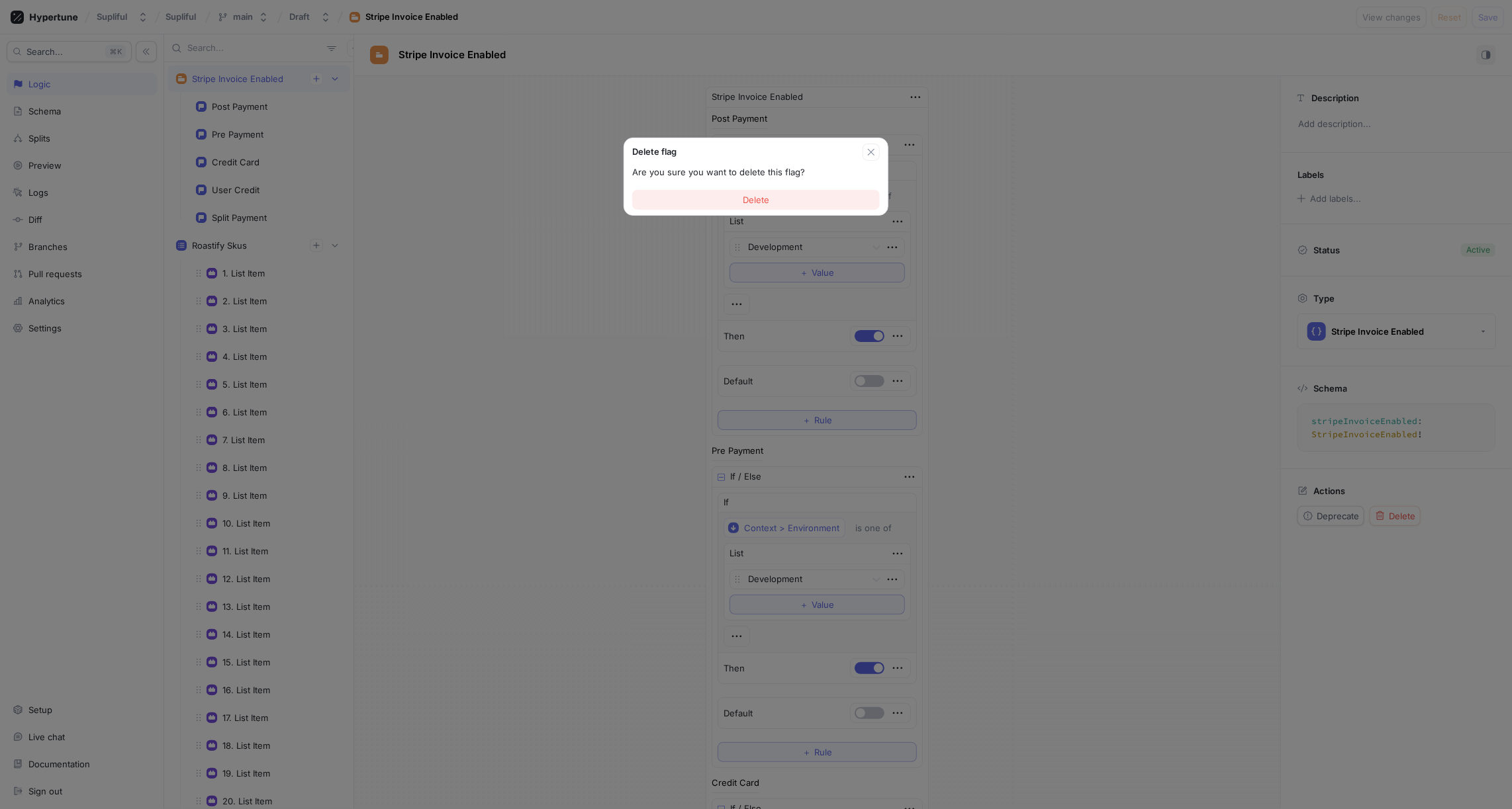
click at [768, 198] on span "Delete" at bounding box center [756, 200] width 26 height 8
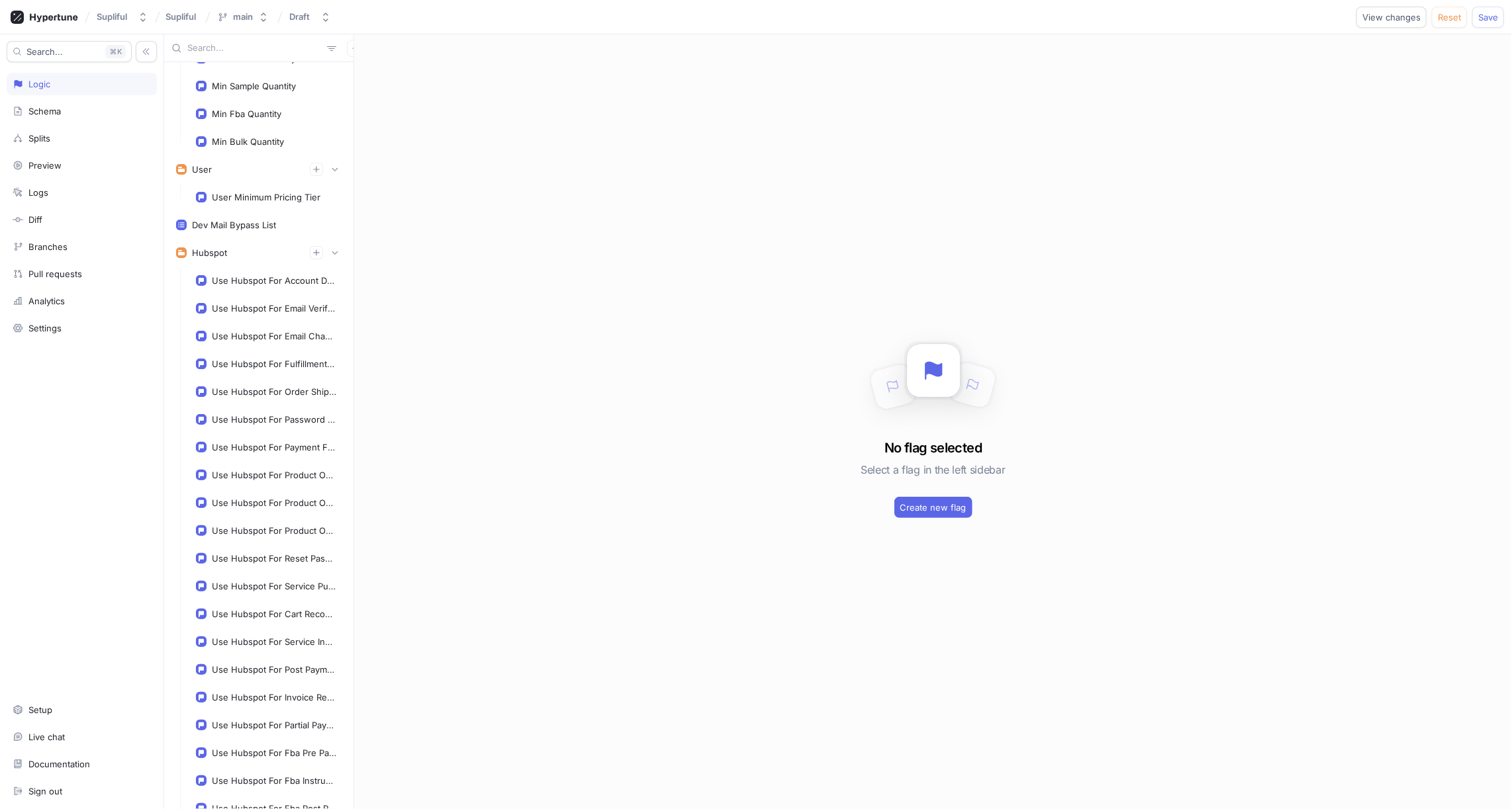
scroll to position [2152, 0]
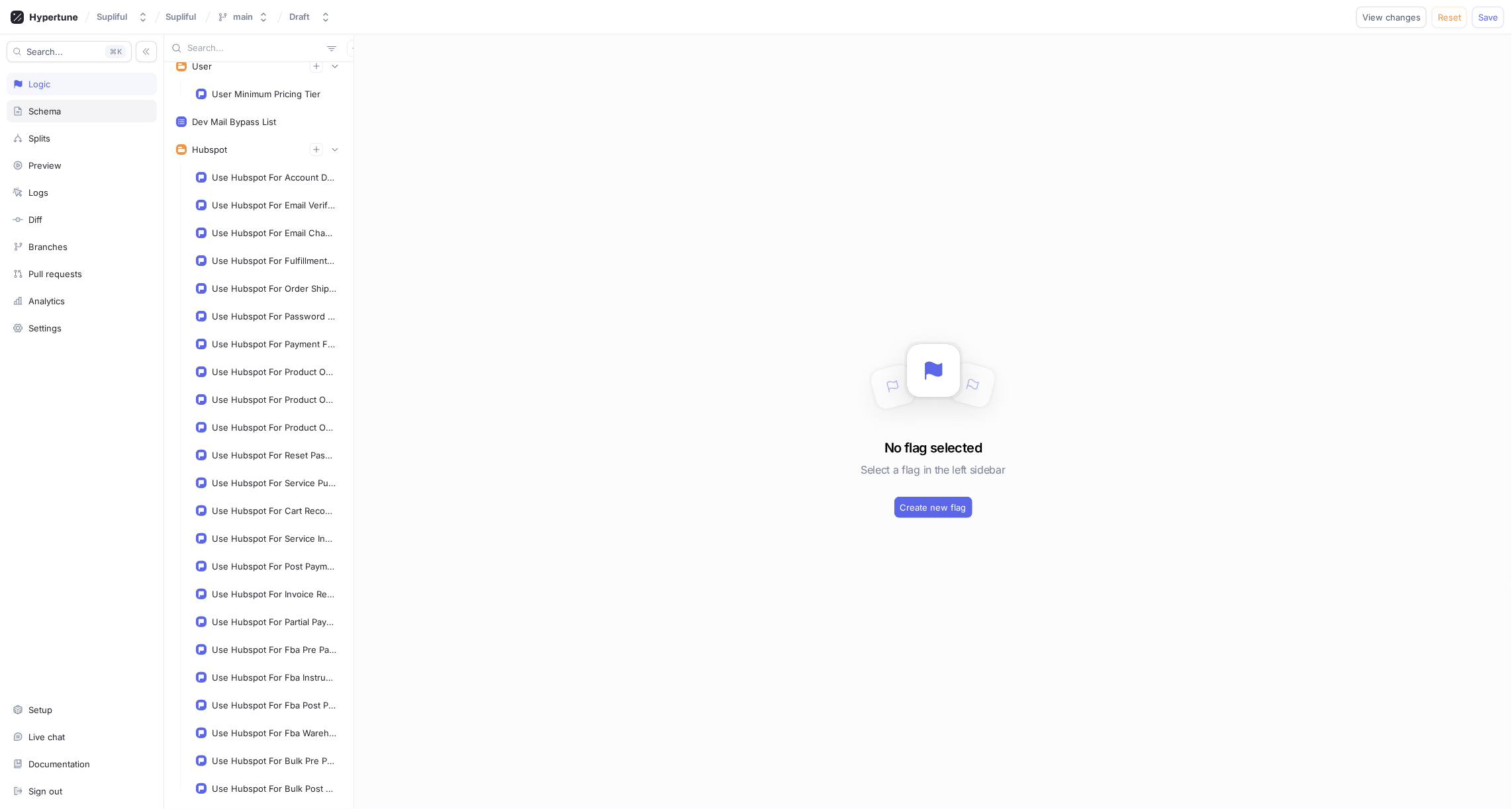
click at [45, 113] on div "Schema" at bounding box center [45, 111] width 33 height 11
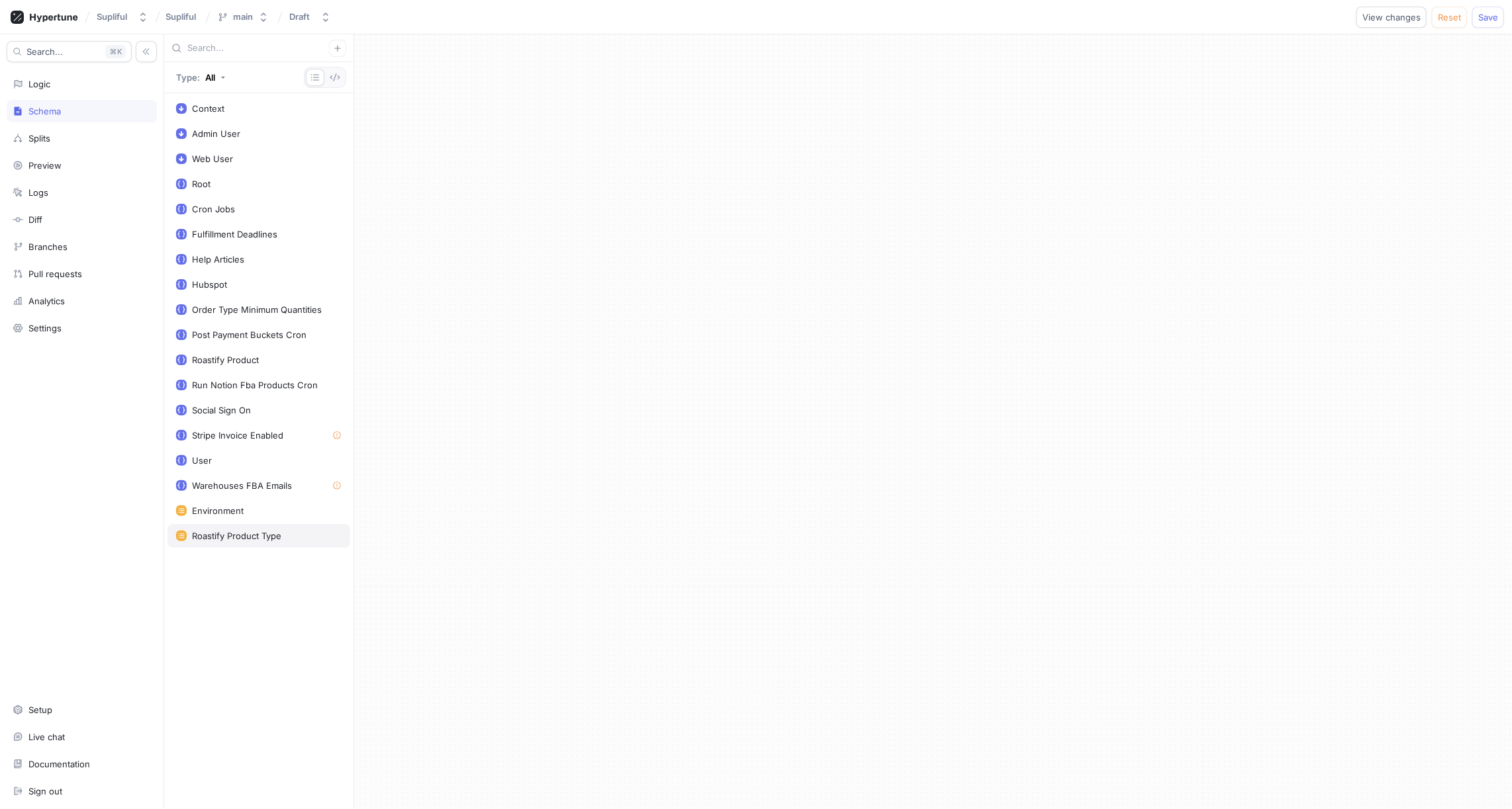
click at [249, 531] on div "Roastify Product Type" at bounding box center [237, 536] width 89 height 11
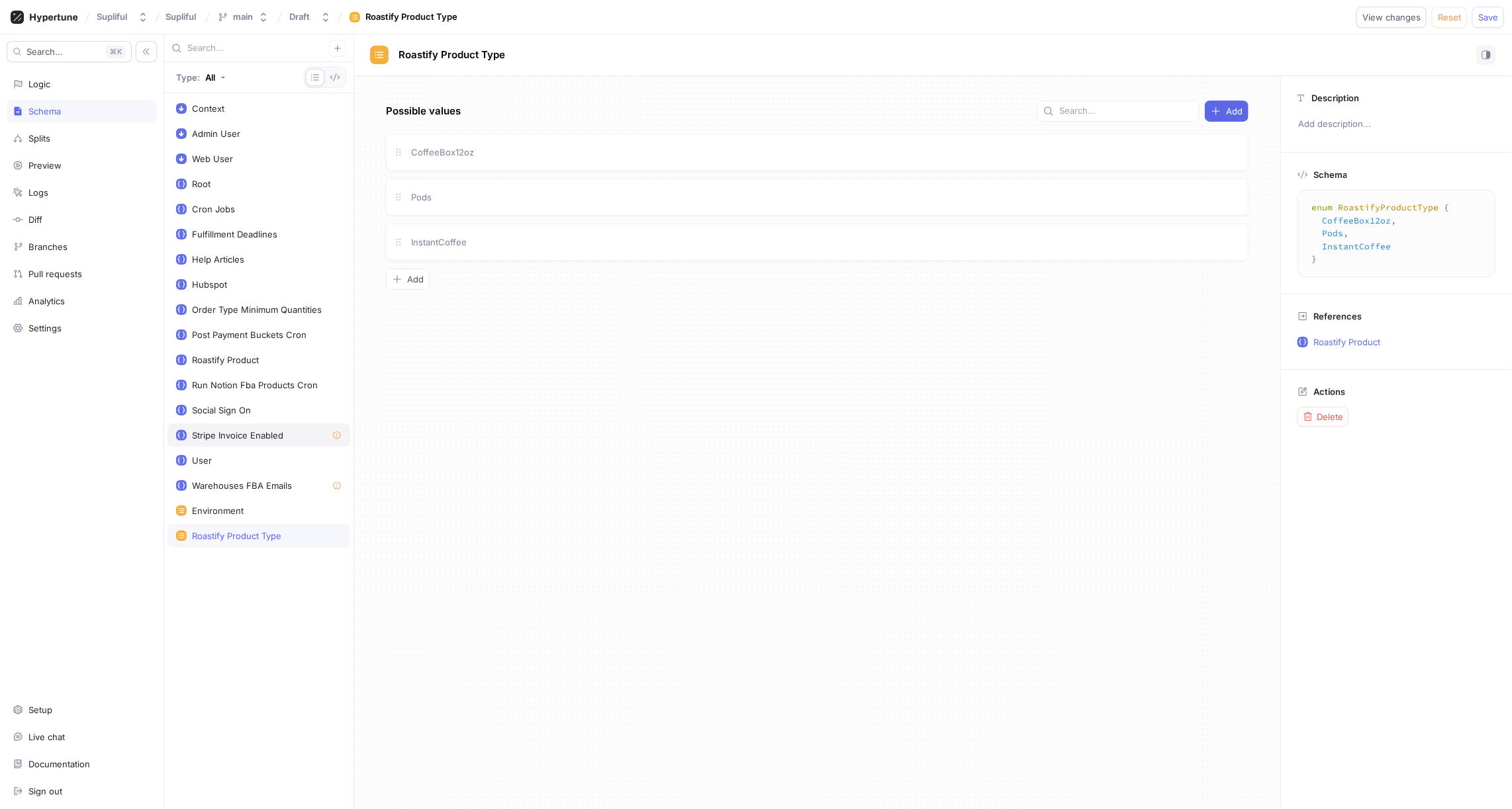
click at [236, 431] on div "Stripe Invoice Enabled" at bounding box center [237, 435] width 91 height 11
type textarea "type StripeInvoiceEnabled { postPayment: Boolean! prePayment: Boolean! creditCa…"
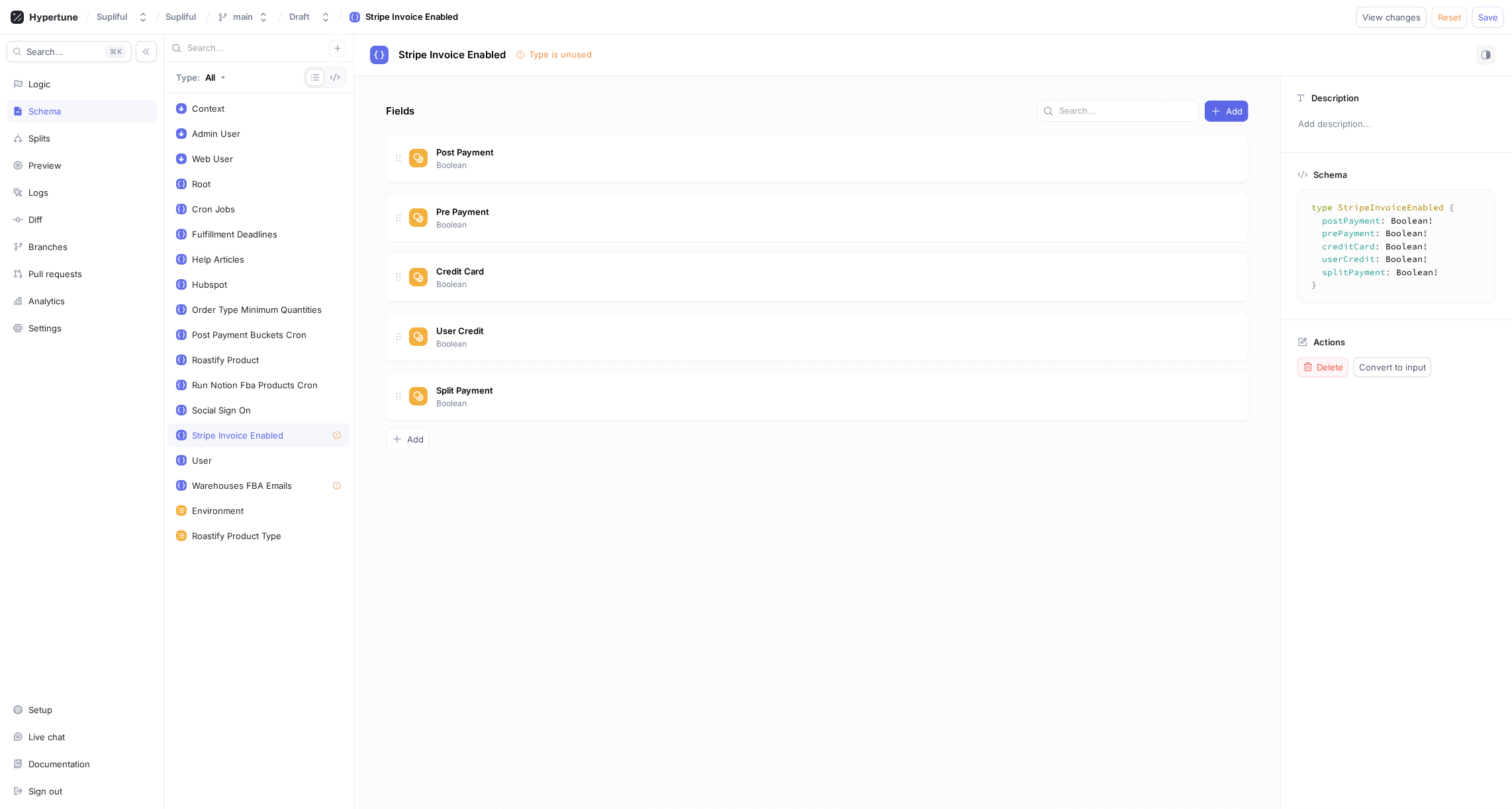
click at [1328, 366] on span "Delete" at bounding box center [1330, 367] width 26 height 8
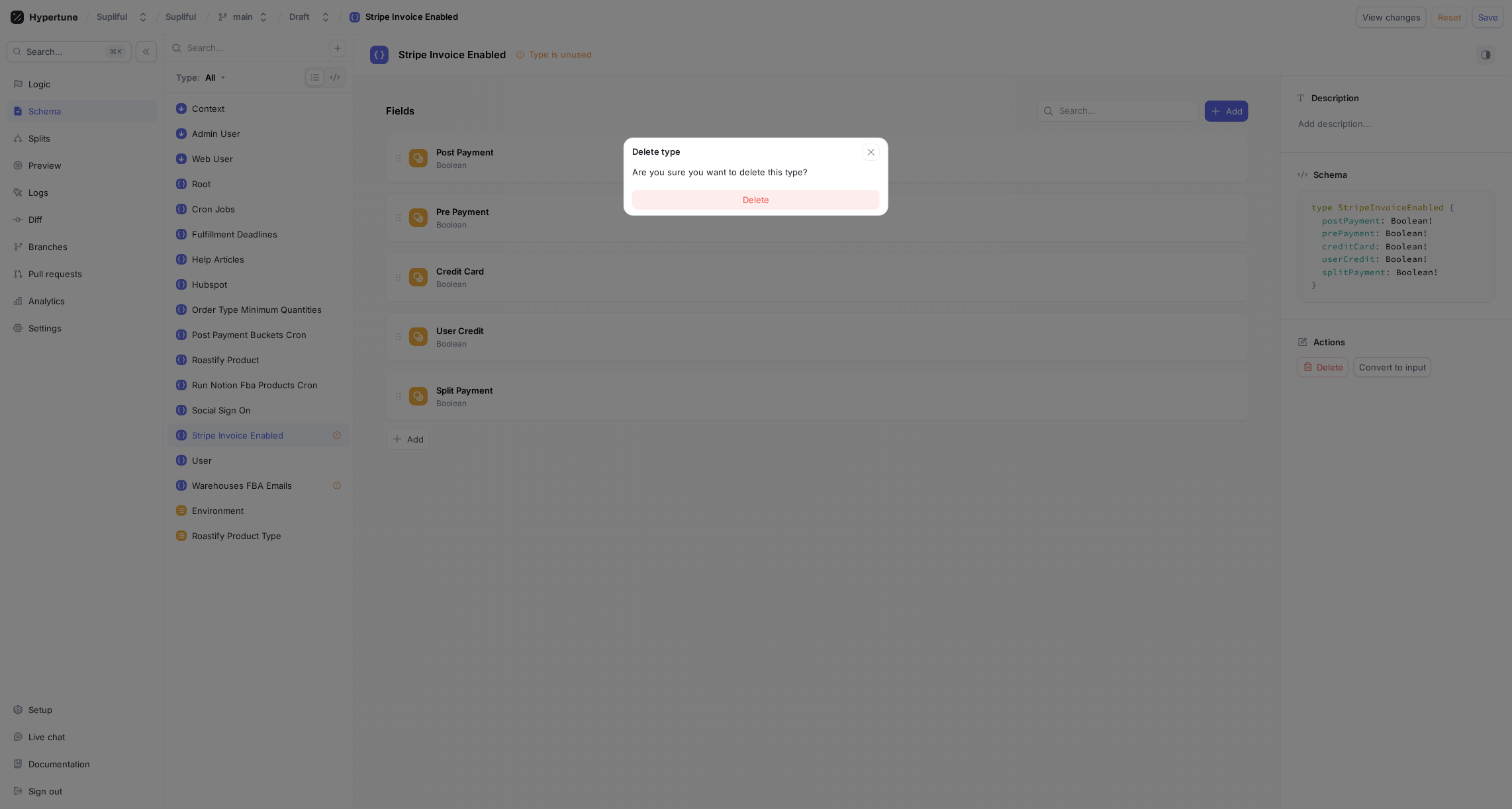
click at [788, 200] on button "Delete" at bounding box center [756, 200] width 248 height 20
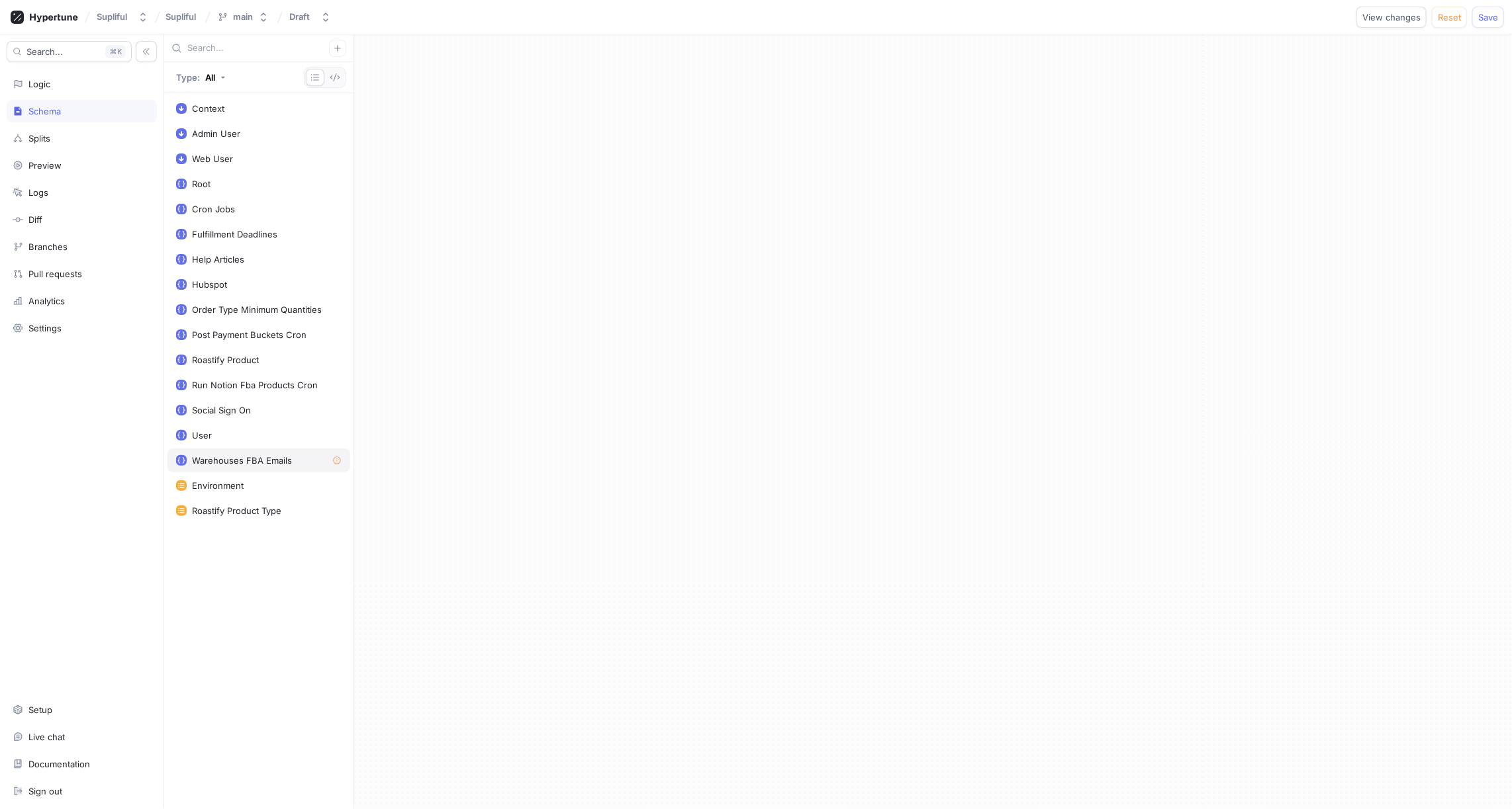
click at [239, 455] on div "Warehouses FBA Emails" at bounding box center [241, 460] width 100 height 11
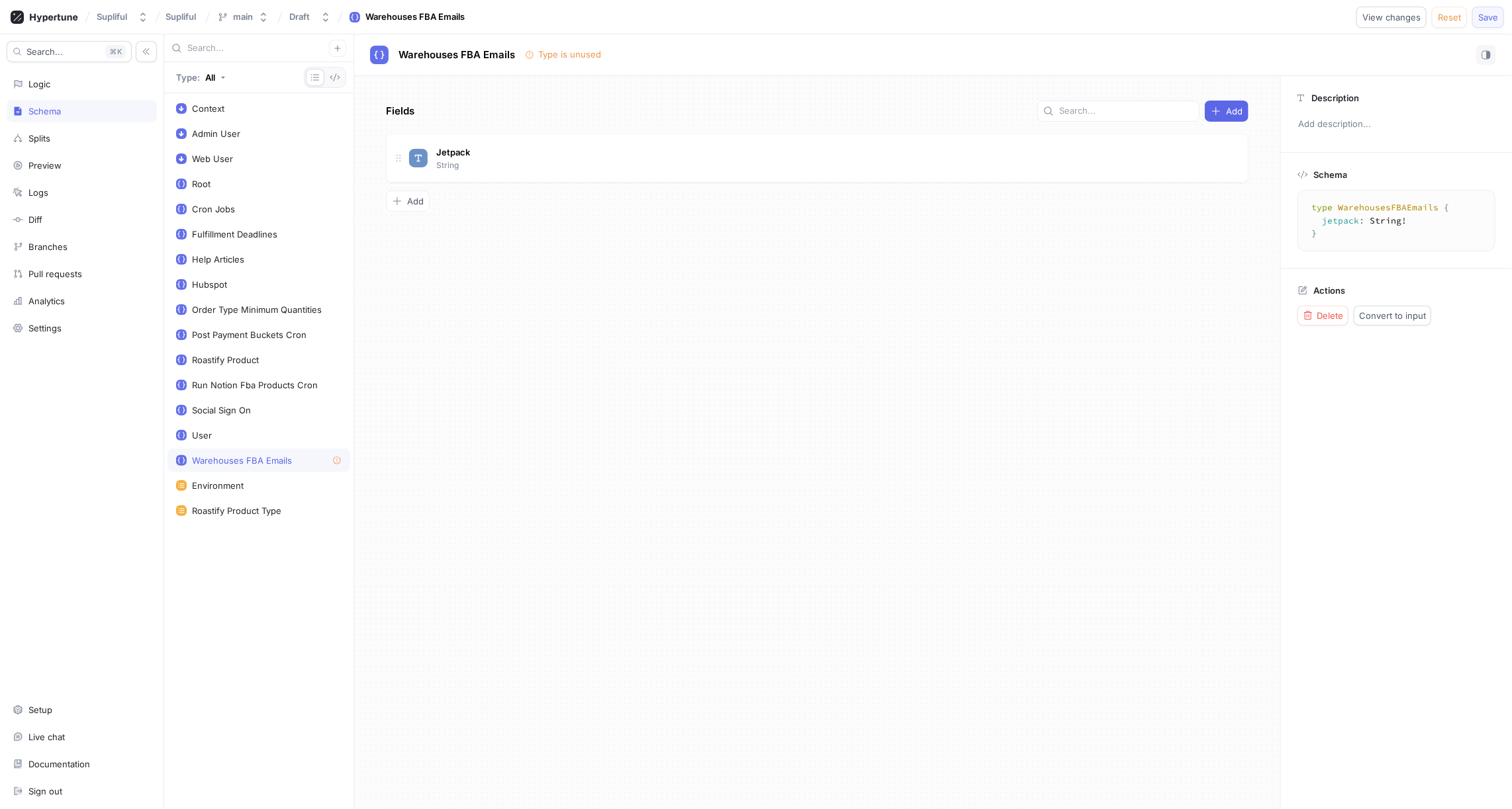
click at [1489, 16] on span "Save" at bounding box center [1489, 17] width 20 height 8
click at [312, 20] on div "Draft" at bounding box center [302, 17] width 25 height 11
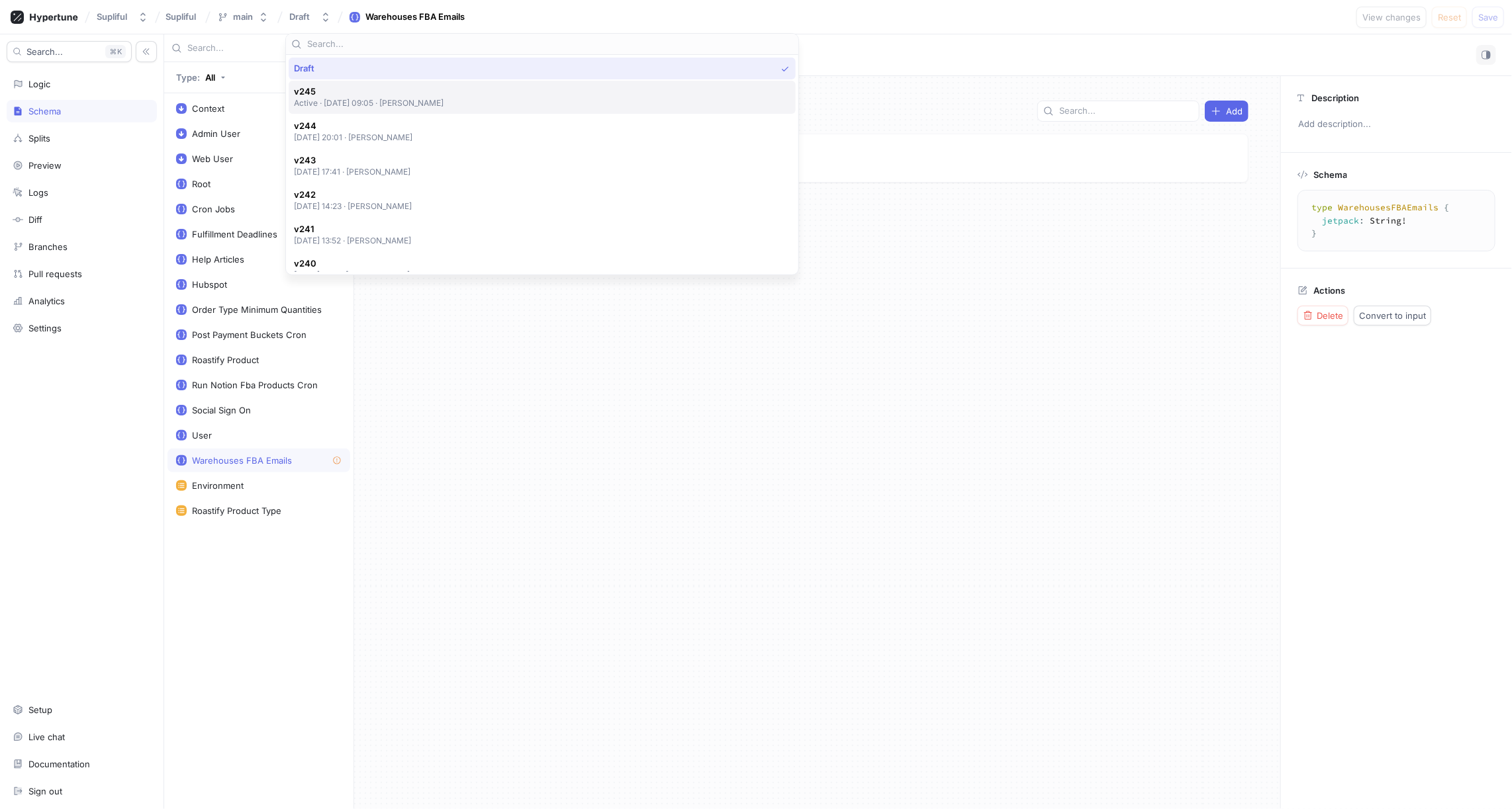
click at [425, 101] on p "Active ‧ 2025-09-17 at 09:05 ‧ Ehsan Ahmadigharacheh" at bounding box center [369, 103] width 150 height 11
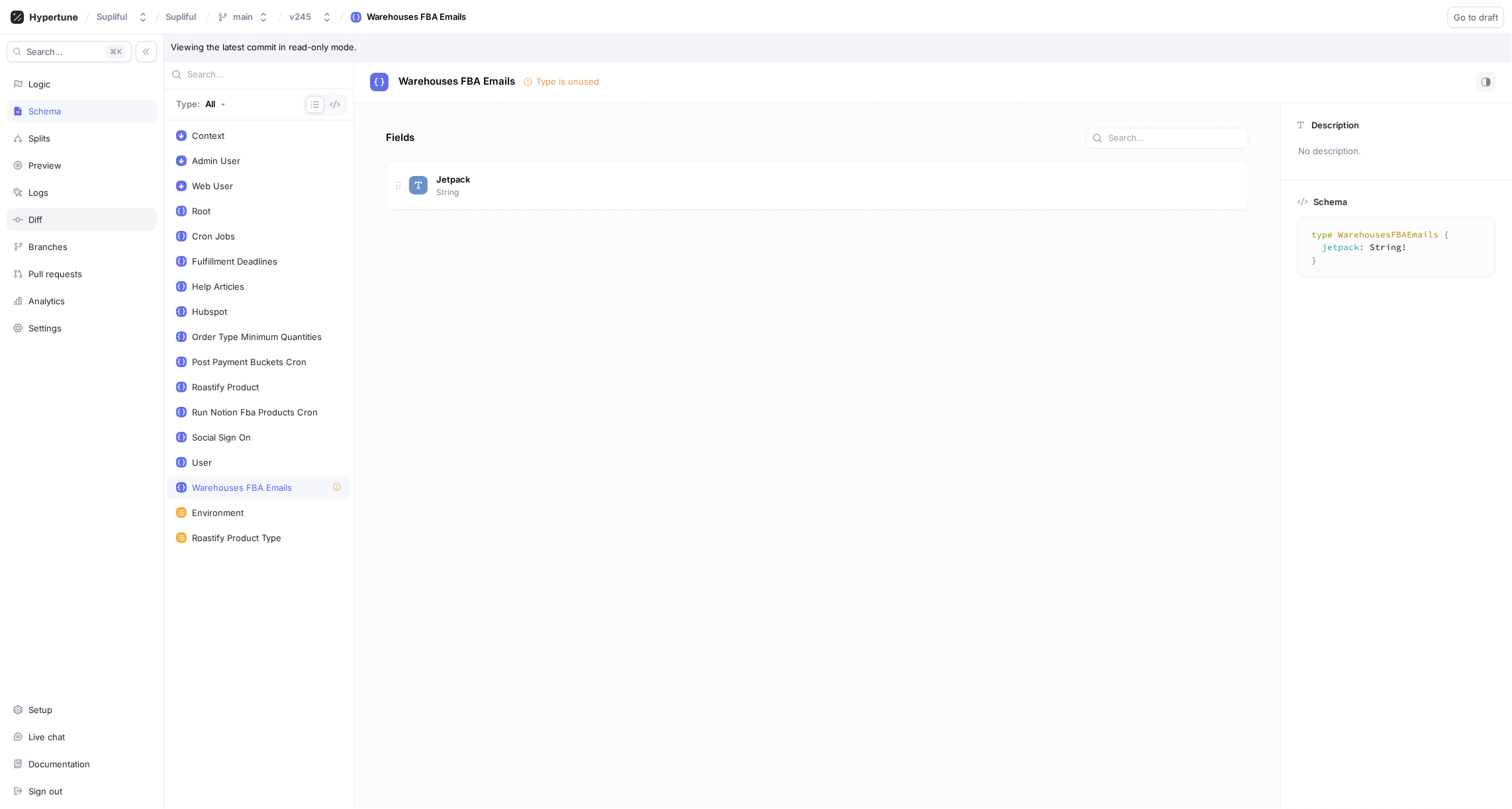
click at [56, 217] on div "Diff" at bounding box center [81, 219] width 138 height 11
